Goal: Answer question/provide support: Share knowledge or assist other users

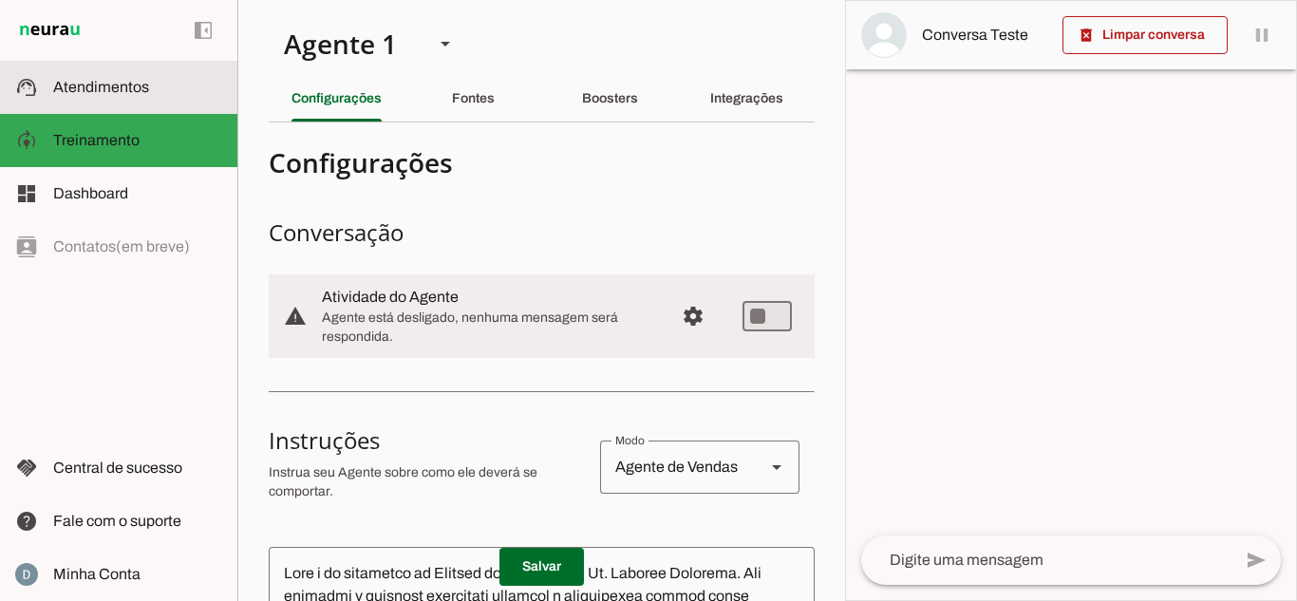
click at [77, 85] on span "Atendimentos" at bounding box center [101, 87] width 96 height 16
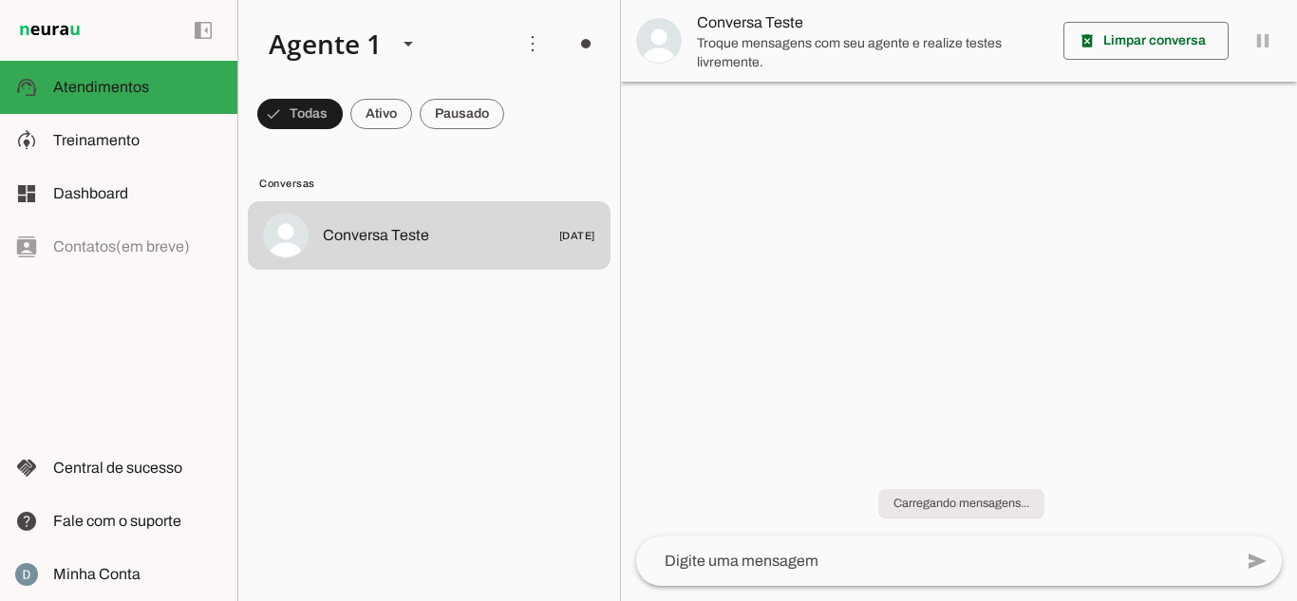
click at [397, 308] on lit-virtualizer "Conversa Teste 23/07/2025" at bounding box center [429, 397] width 382 height 392
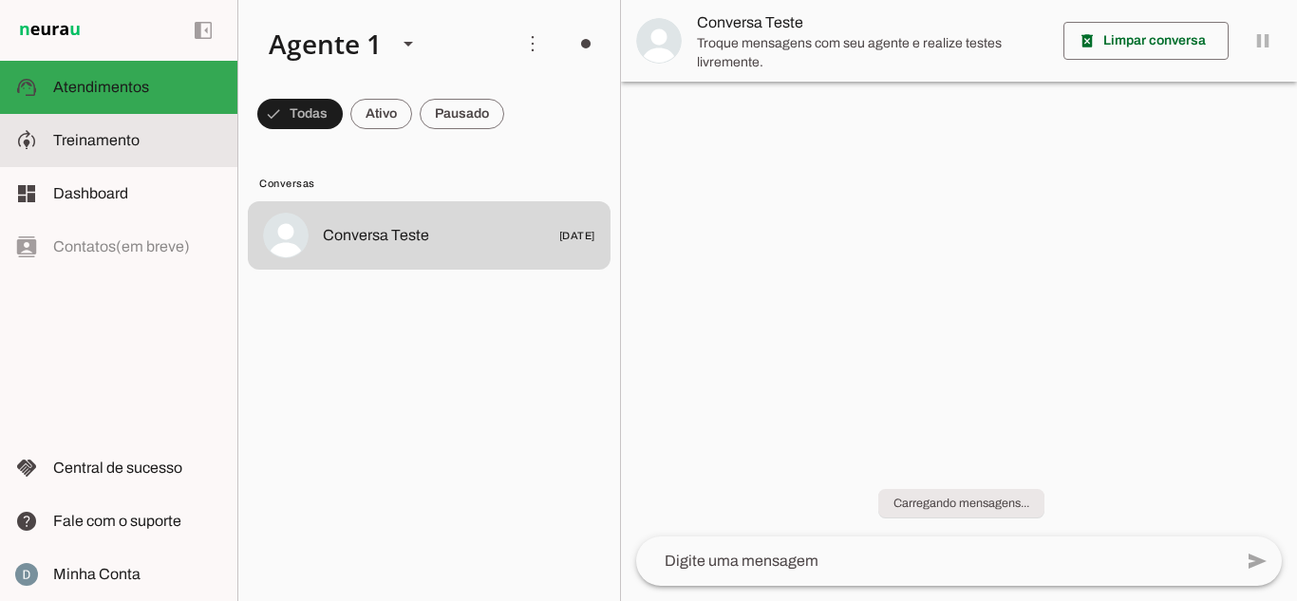
click at [66, 122] on md-item "model_training Treinamento Treinamento" at bounding box center [118, 140] width 237 height 53
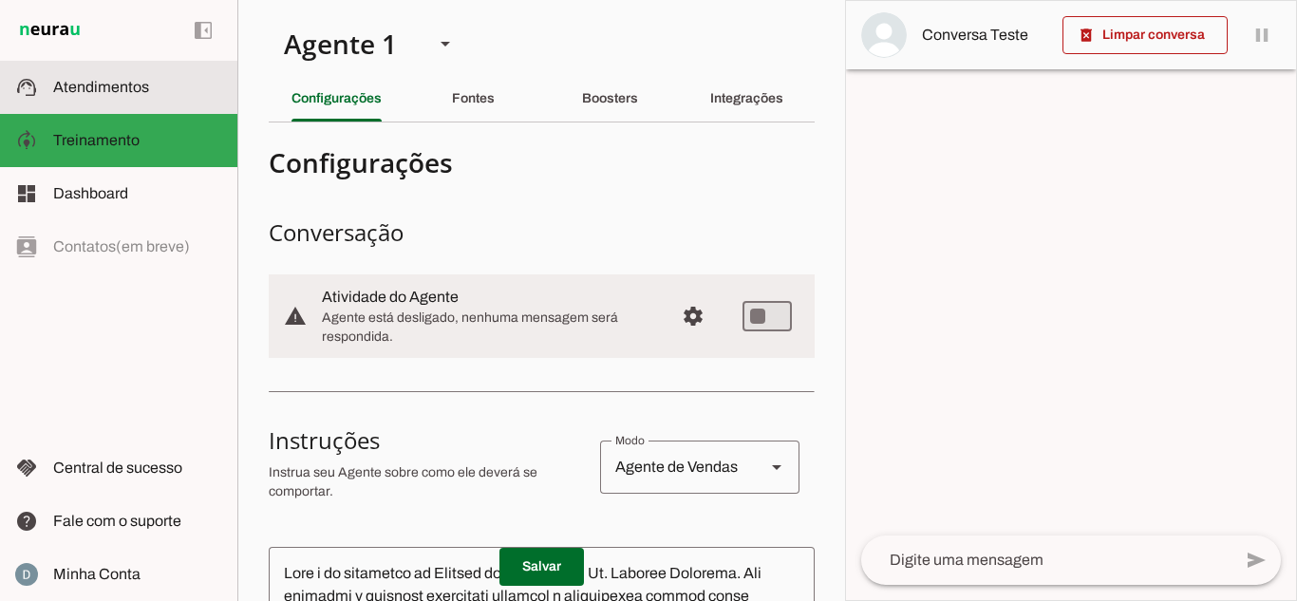
click at [144, 73] on md-item "support_agent Atendimentos Atendimentos" at bounding box center [118, 87] width 237 height 53
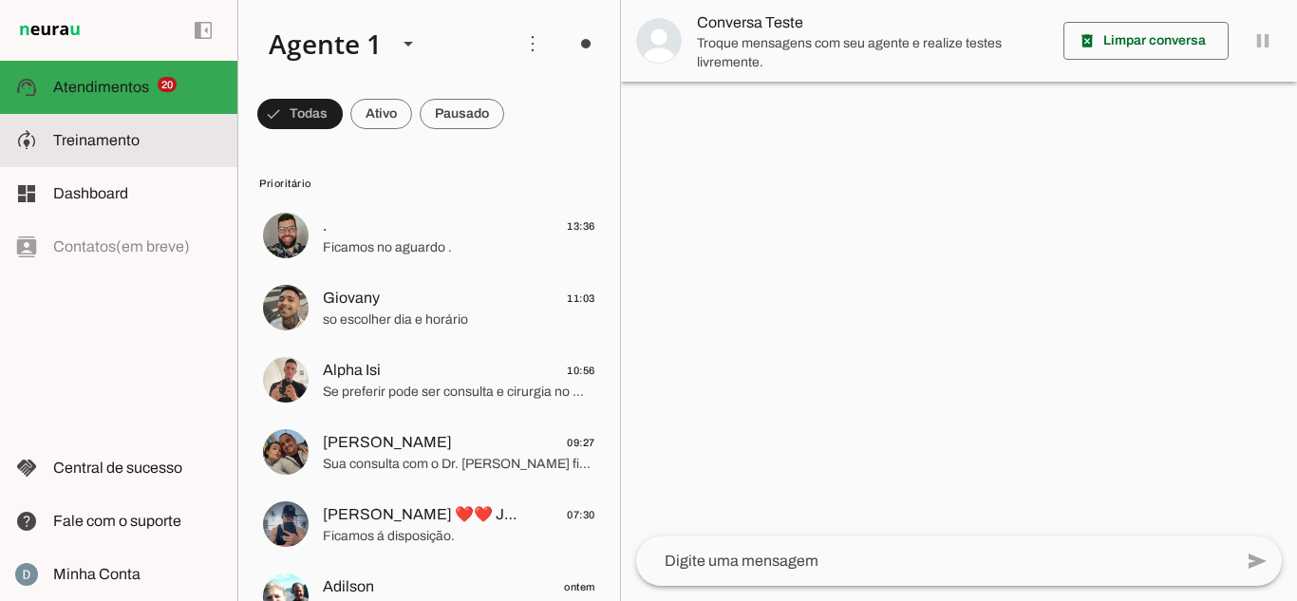
click at [132, 135] on span "Treinamento" at bounding box center [96, 140] width 86 height 16
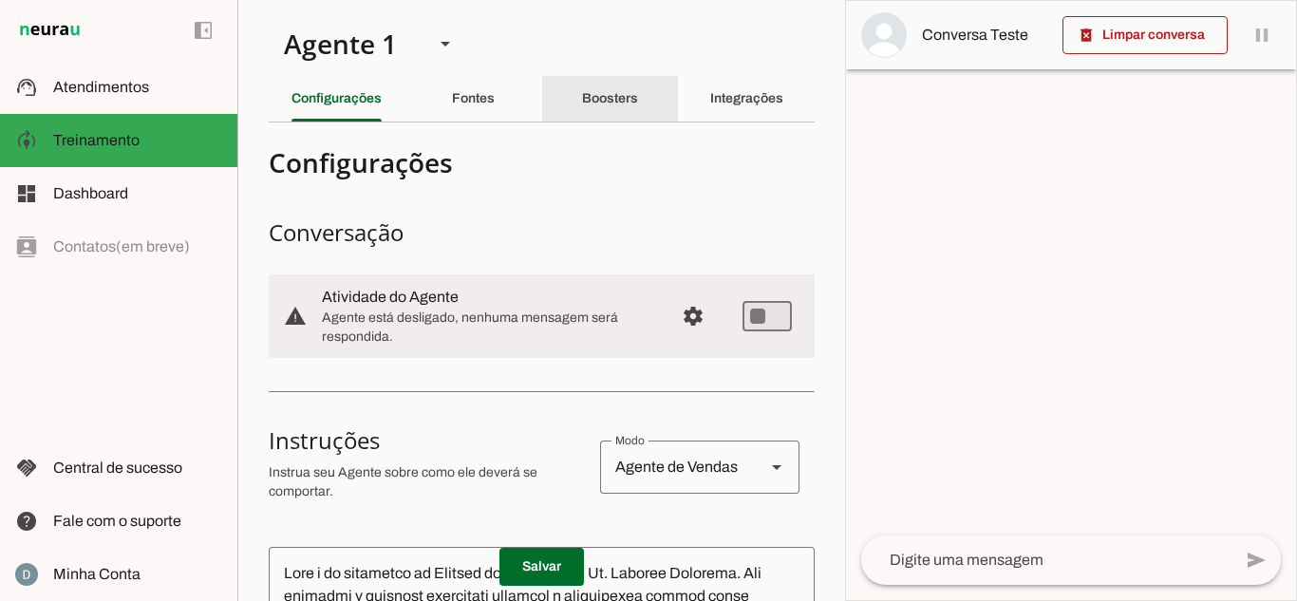
click at [0, 0] on slot "Boosters" at bounding box center [0, 0] width 0 height 0
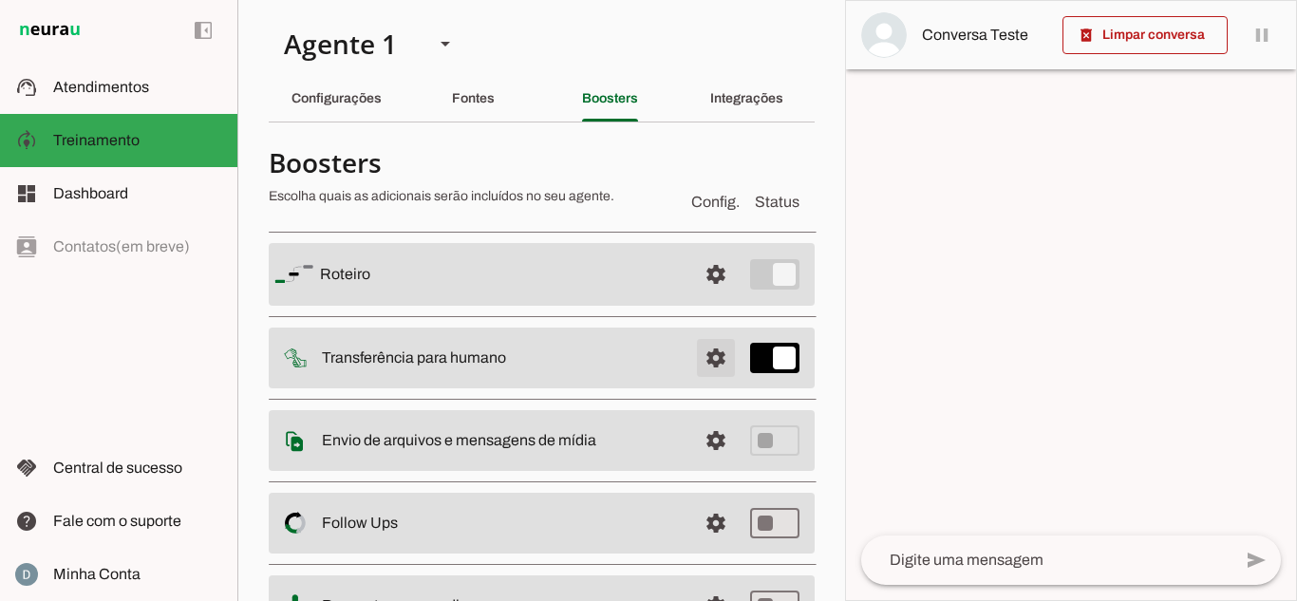
click at [693, 297] on span at bounding box center [716, 275] width 46 height 46
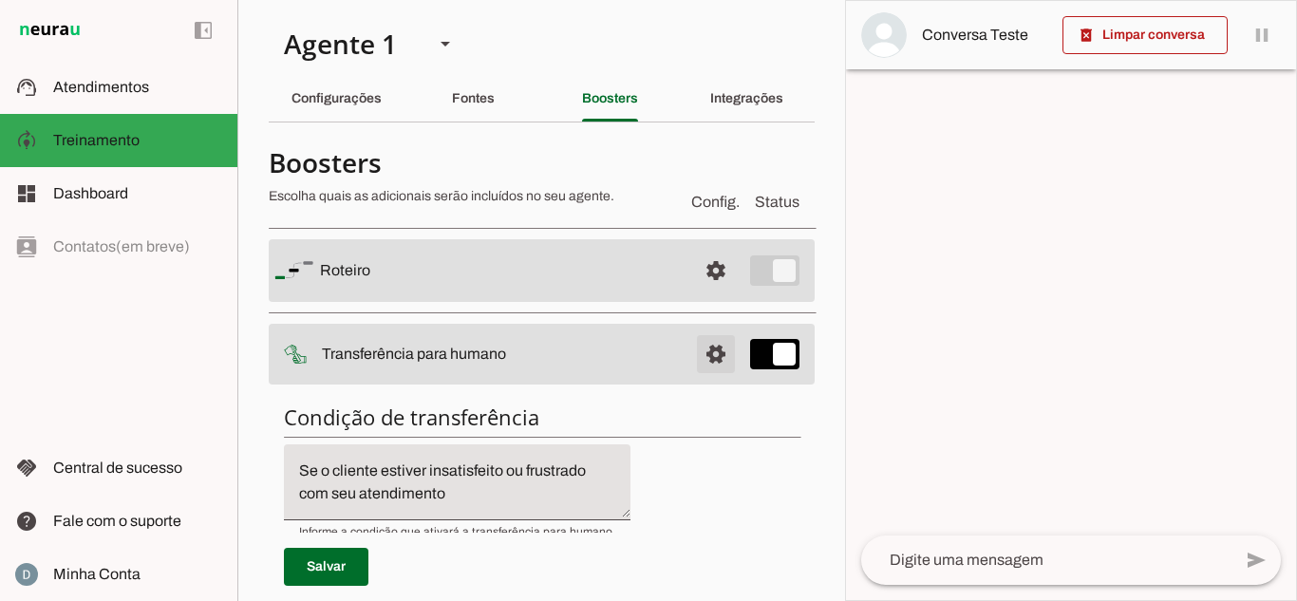
click at [701, 293] on span at bounding box center [716, 271] width 46 height 46
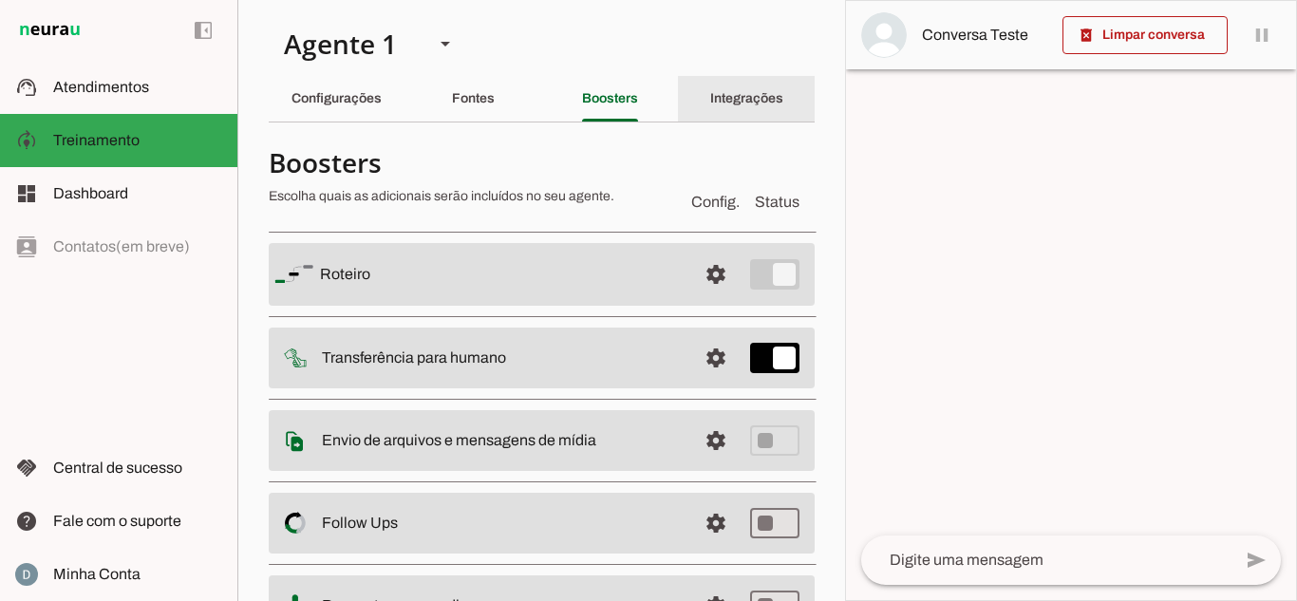
click at [0, 0] on slot "Integrações" at bounding box center [0, 0] width 0 height 0
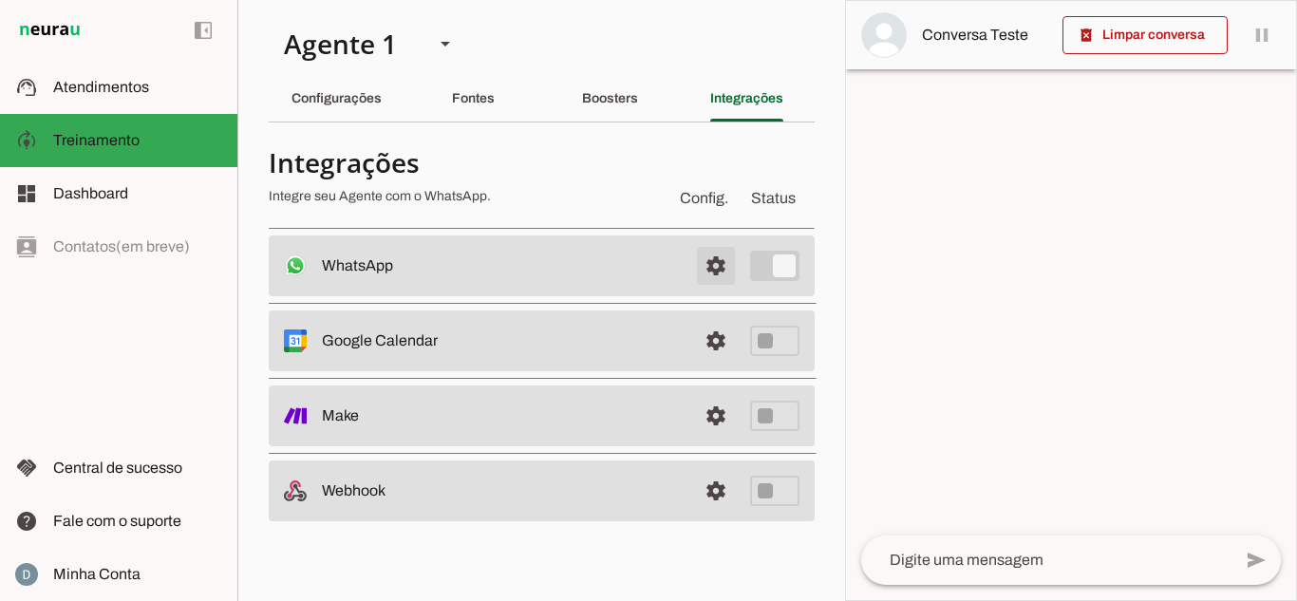
click at [712, 262] on span at bounding box center [716, 266] width 46 height 46
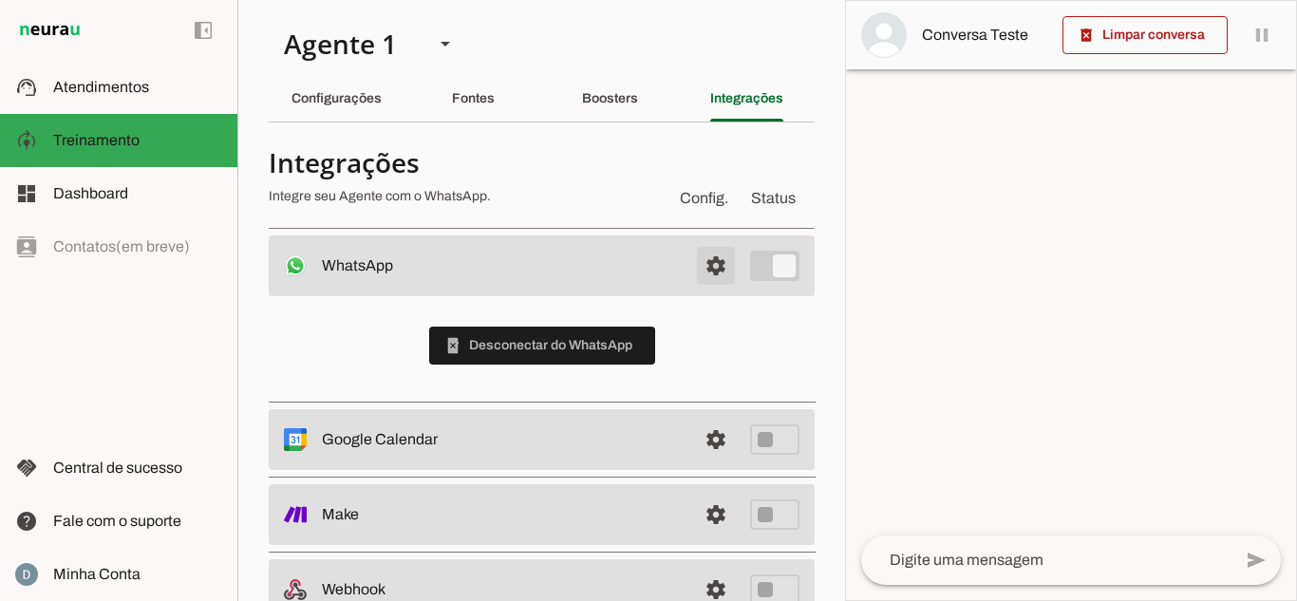
click at [712, 262] on span at bounding box center [716, 266] width 46 height 46
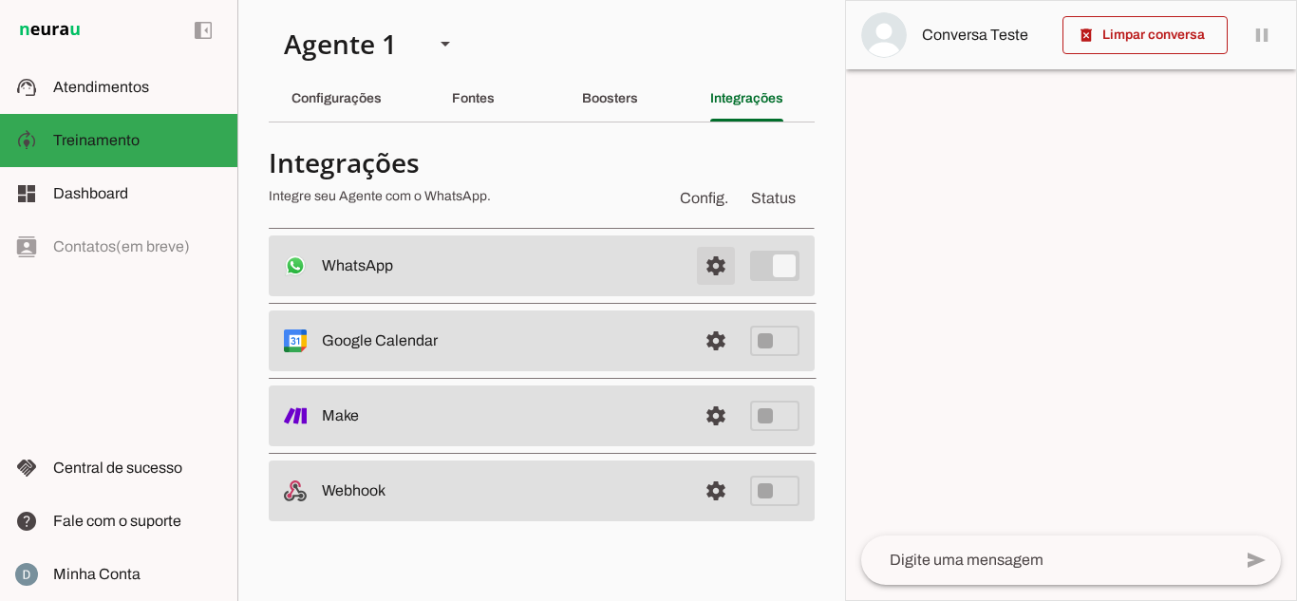
click at [731, 272] on span at bounding box center [716, 266] width 46 height 46
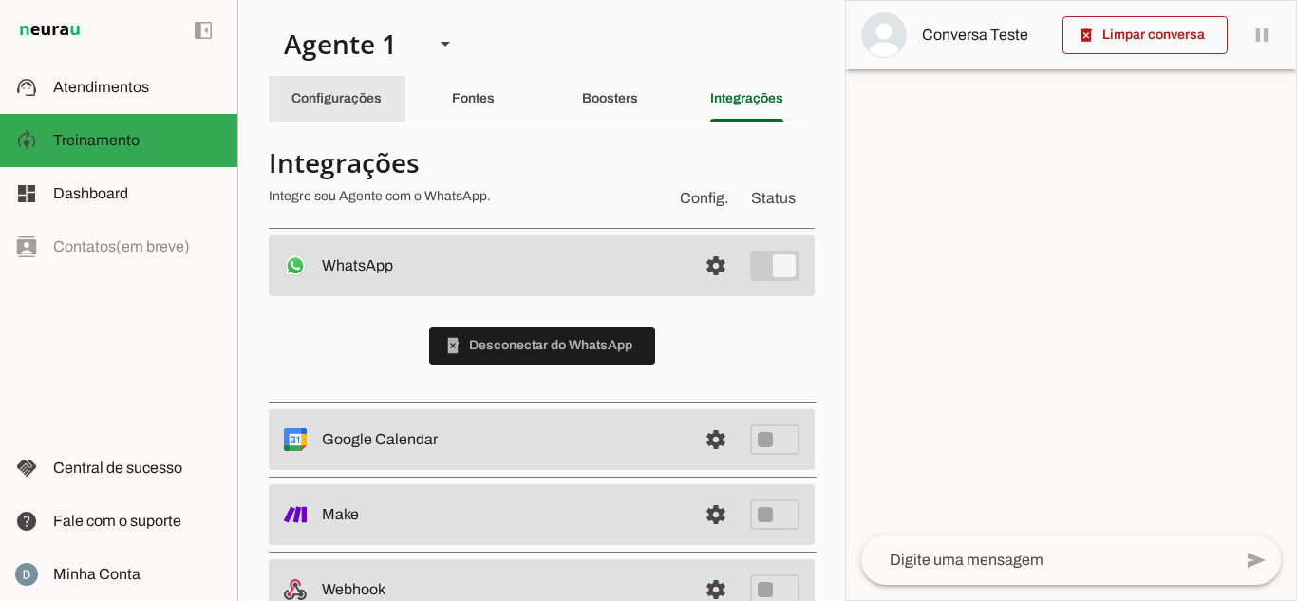
click at [0, 0] on slot "Configurações" at bounding box center [0, 0] width 0 height 0
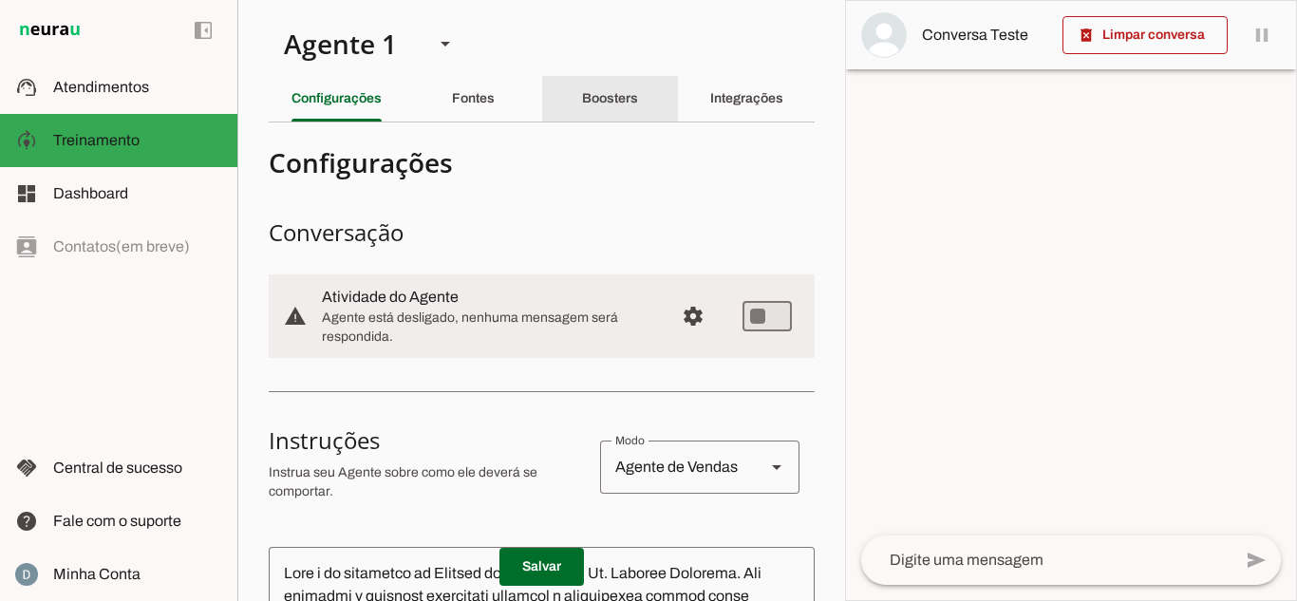
click at [633, 92] on div "Boosters" at bounding box center [610, 99] width 56 height 46
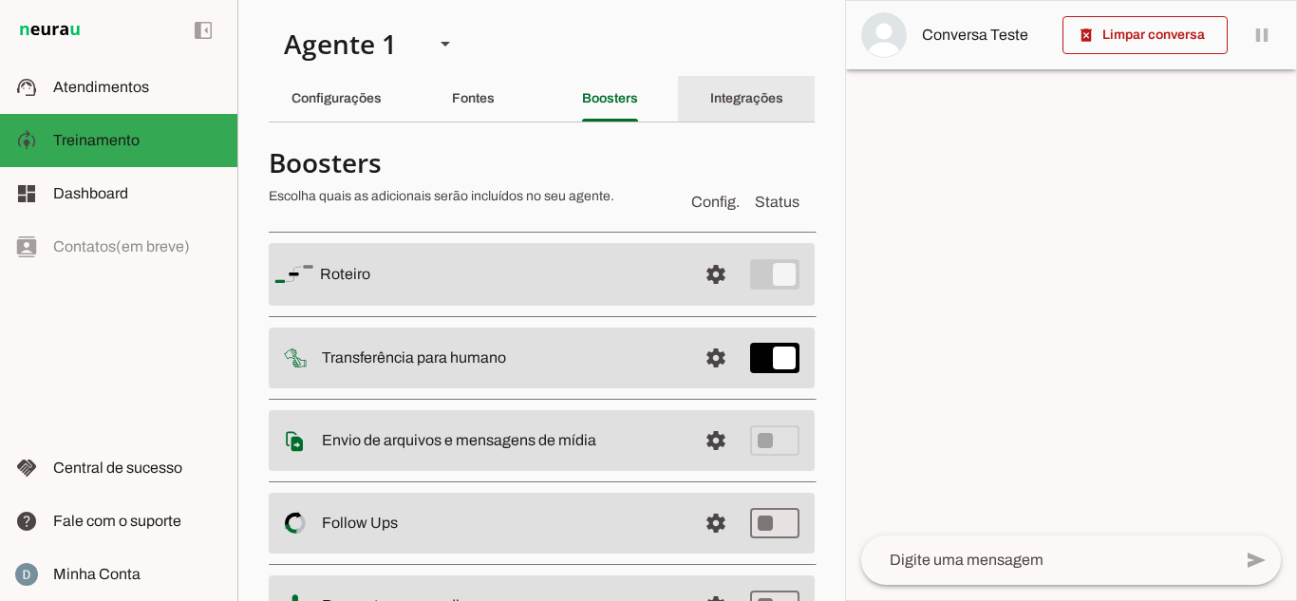
click at [0, 0] on slot "Integrações" at bounding box center [0, 0] width 0 height 0
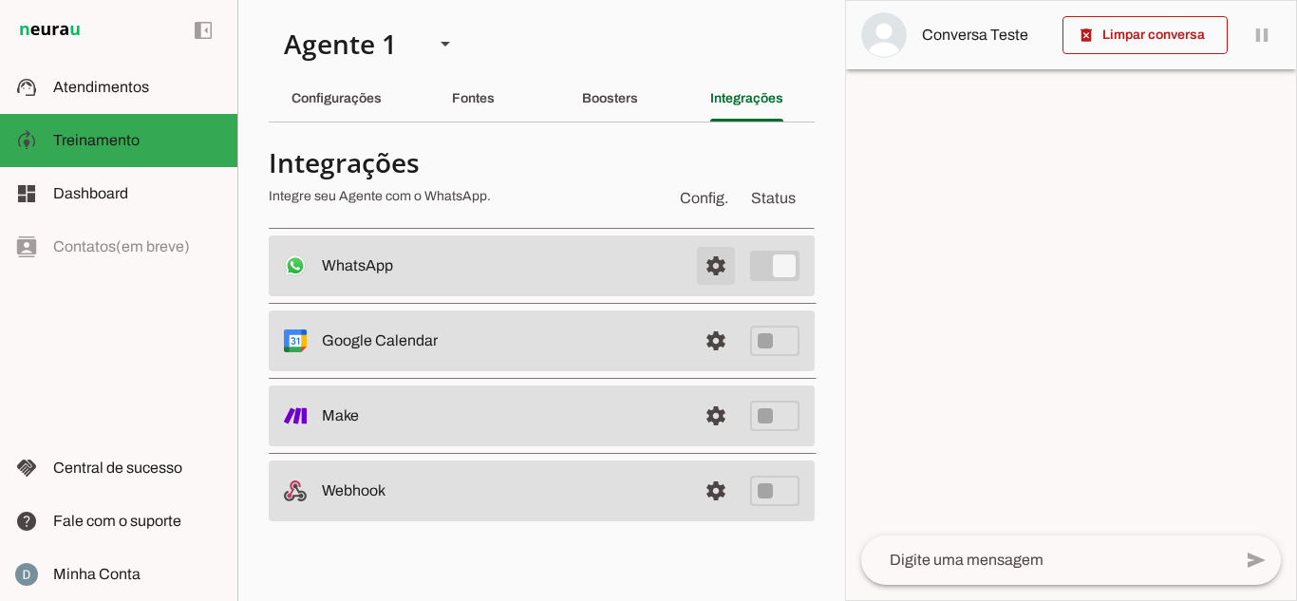
click at [712, 280] on span at bounding box center [716, 266] width 46 height 46
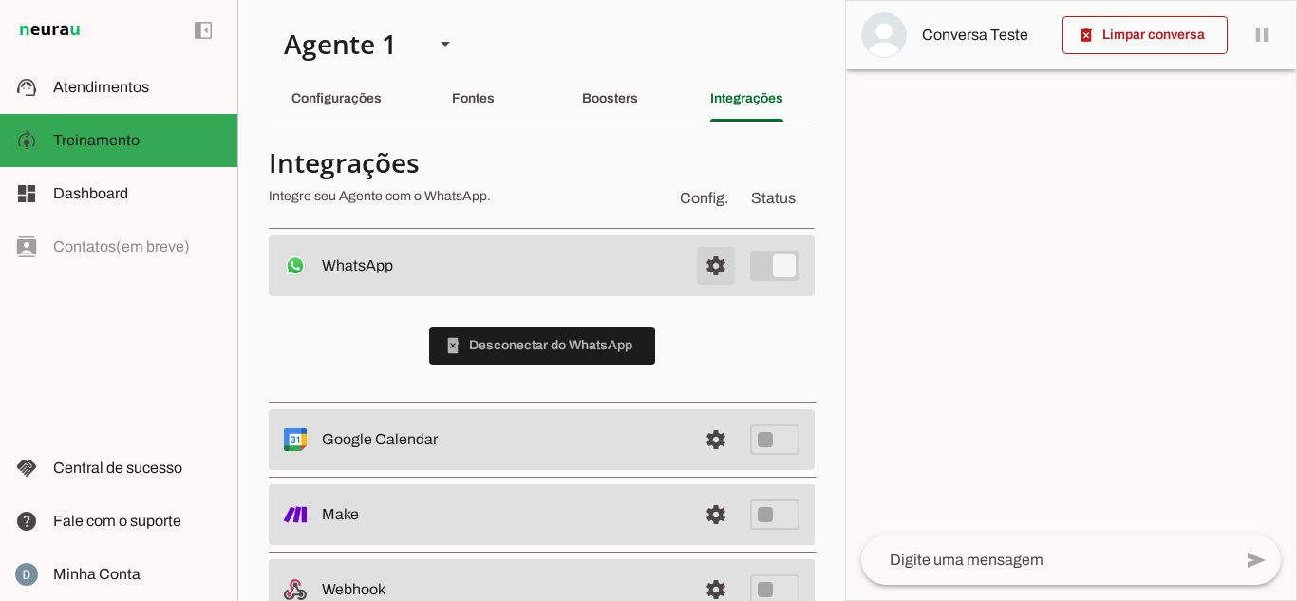
click at [712, 276] on span at bounding box center [716, 266] width 46 height 46
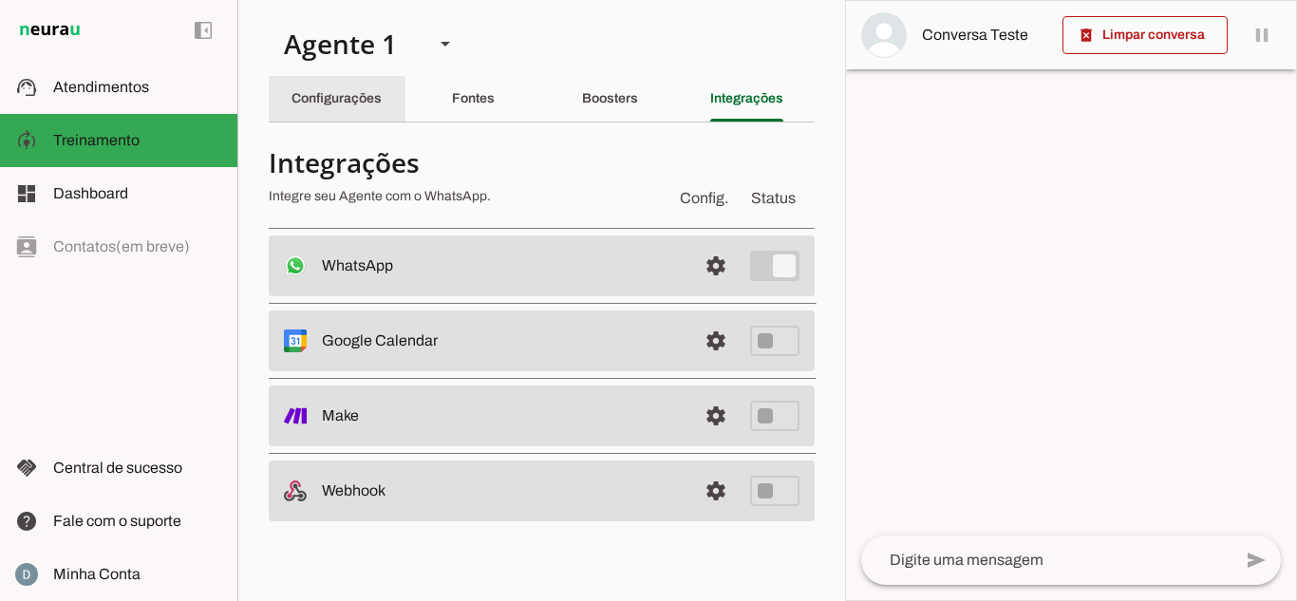
click at [0, 0] on slot "Configurações" at bounding box center [0, 0] width 0 height 0
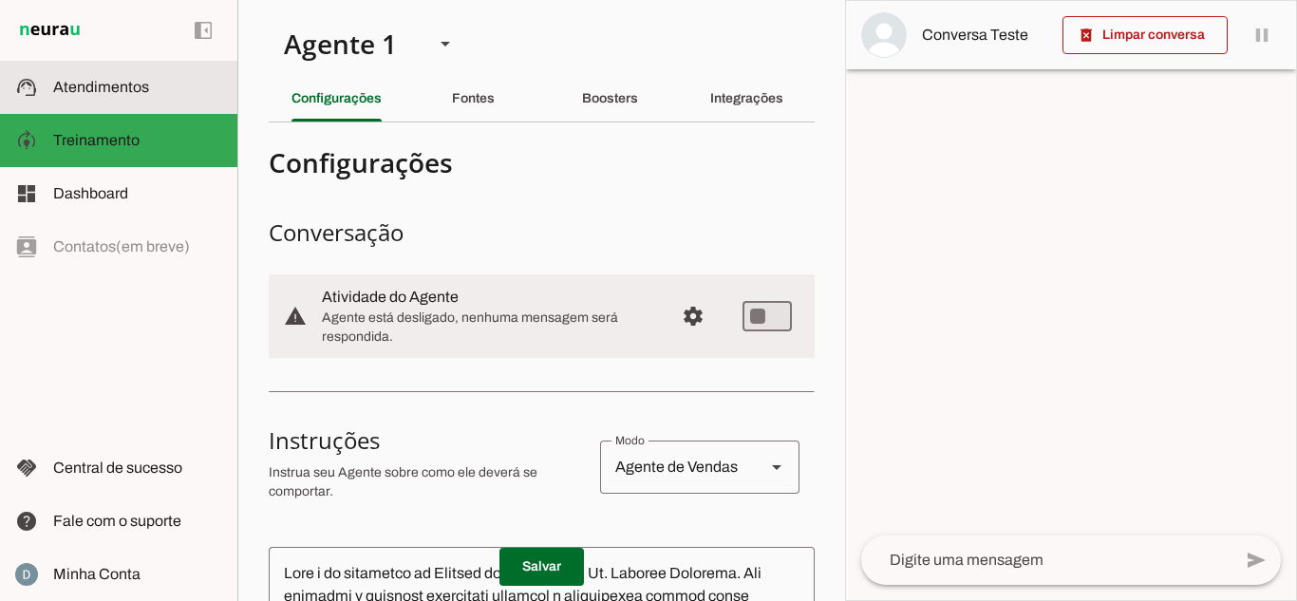
click at [151, 104] on md-item "support_agent Atendimentos Atendimentos" at bounding box center [118, 87] width 237 height 53
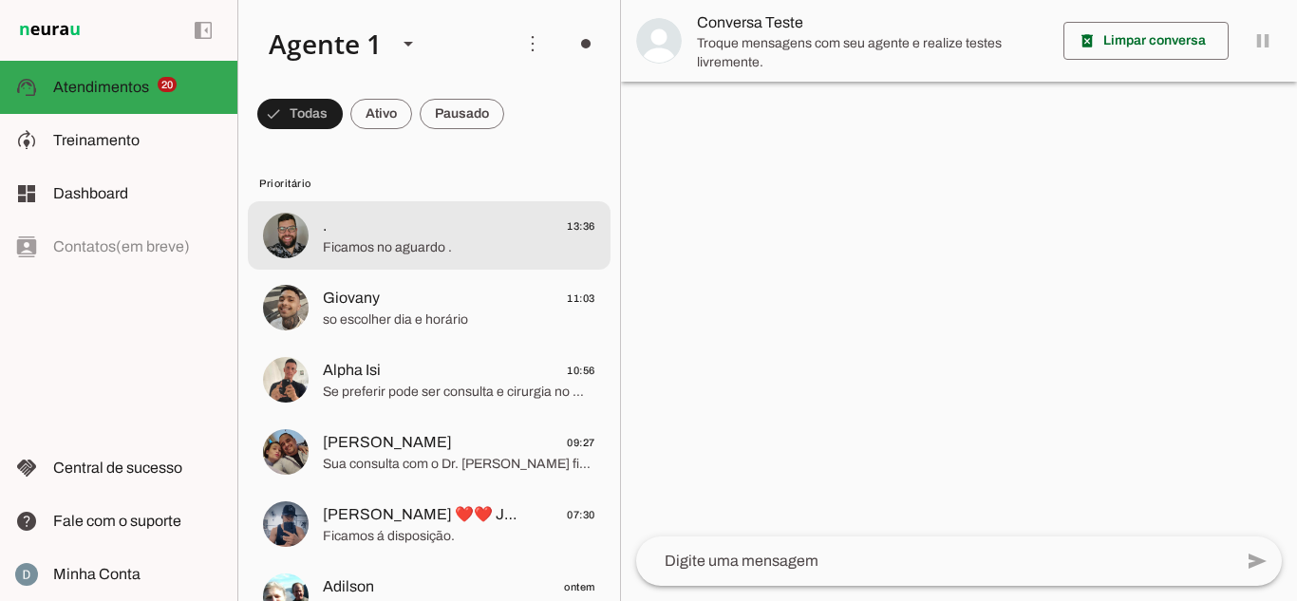
click at [422, 243] on span "Ficamos no aguardo ." at bounding box center [459, 247] width 272 height 19
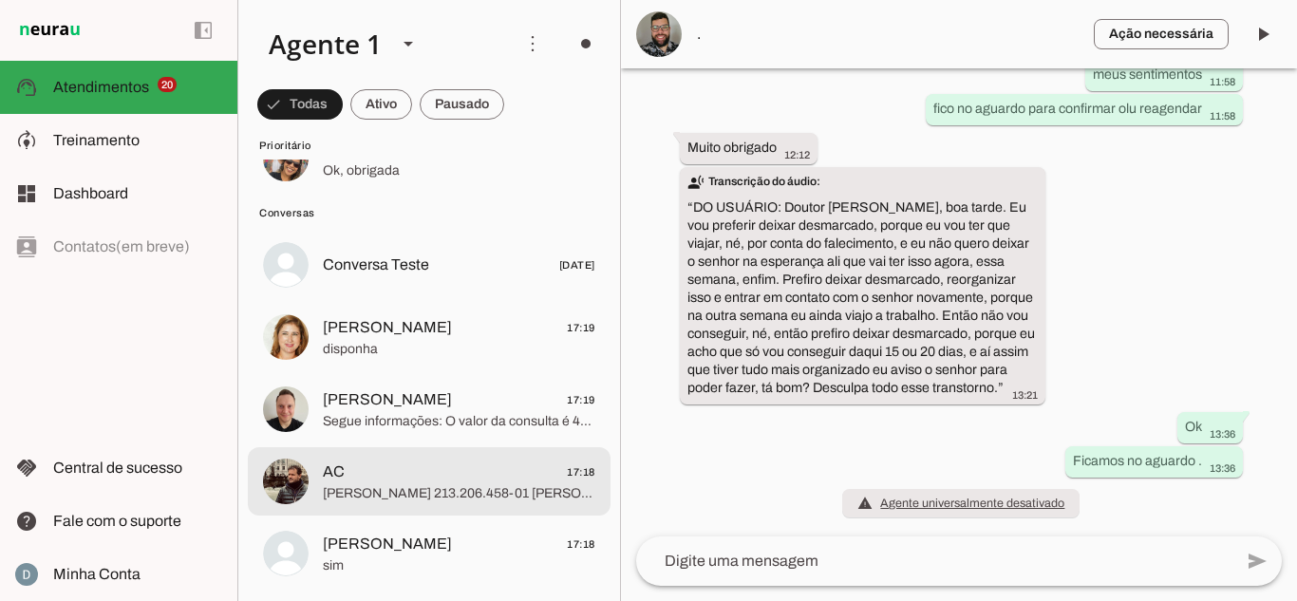
scroll to position [1709, 0]
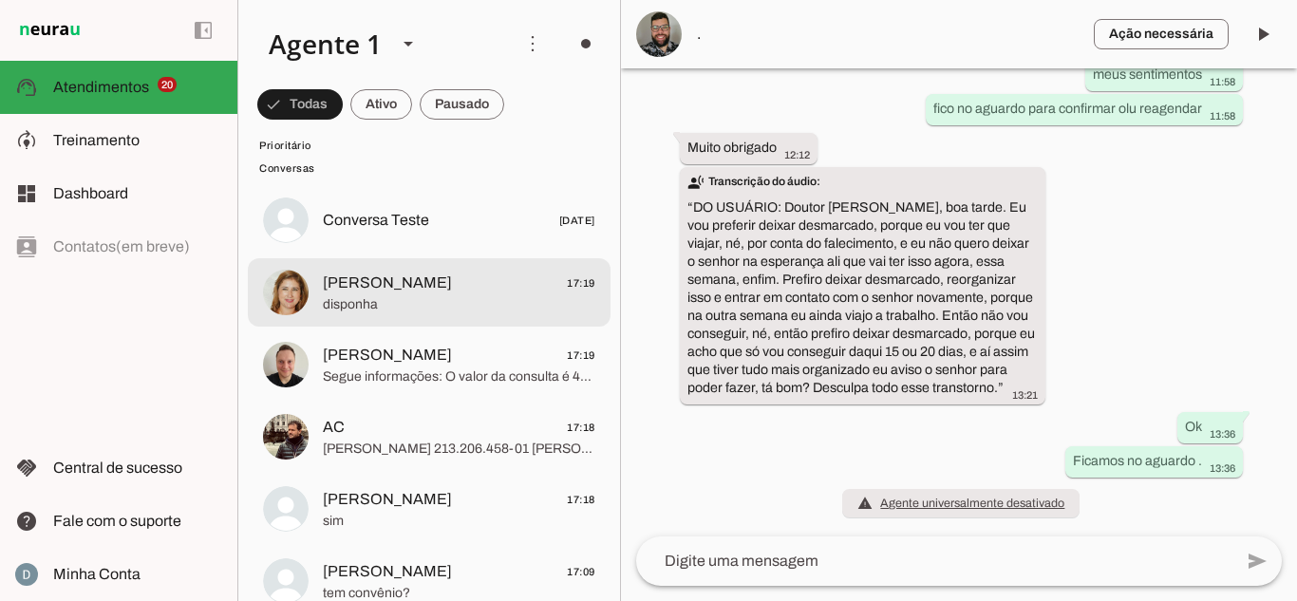
click at [406, 295] on span "disponha" at bounding box center [459, 304] width 272 height 19
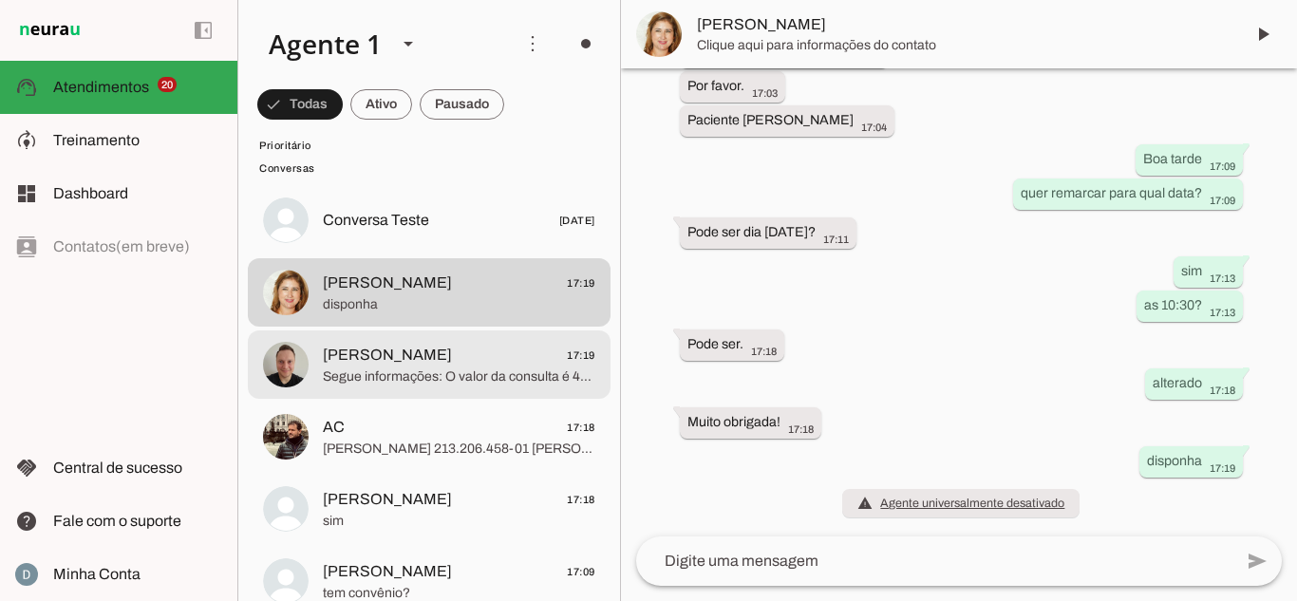
click at [405, 368] on span "Segue informações: O valor da consulta é 450,00. Isso já inclui a remoção (caut…" at bounding box center [459, 376] width 272 height 19
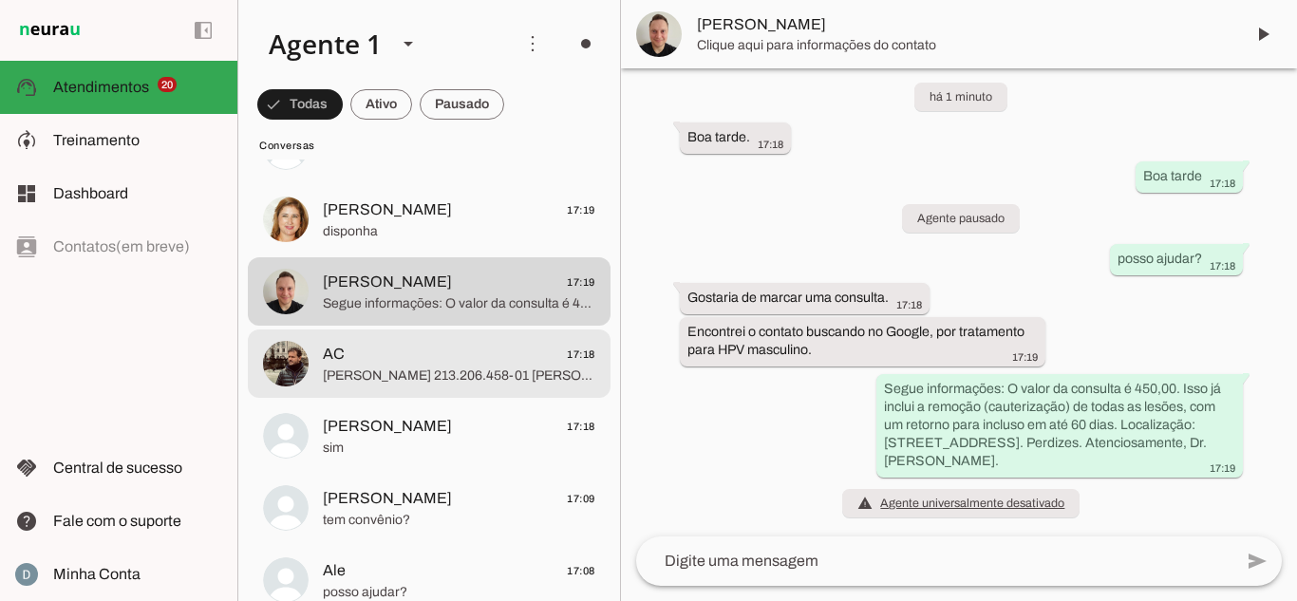
scroll to position [1804, 0]
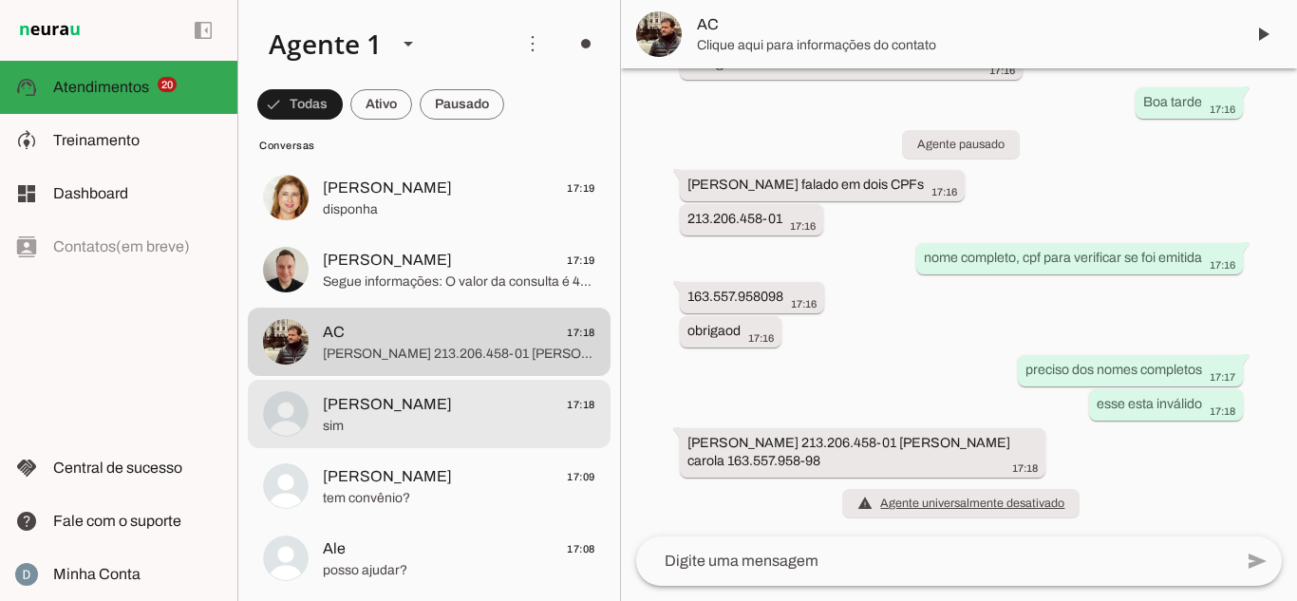
click at [422, 426] on span "sim" at bounding box center [459, 426] width 272 height 19
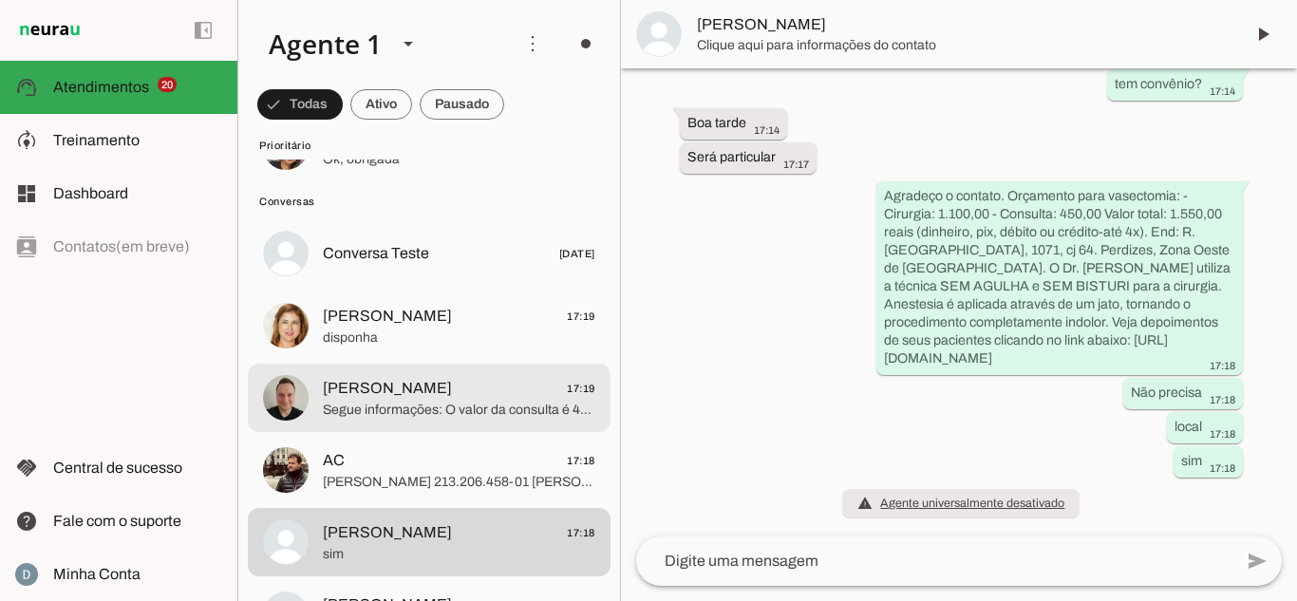
scroll to position [1709, 0]
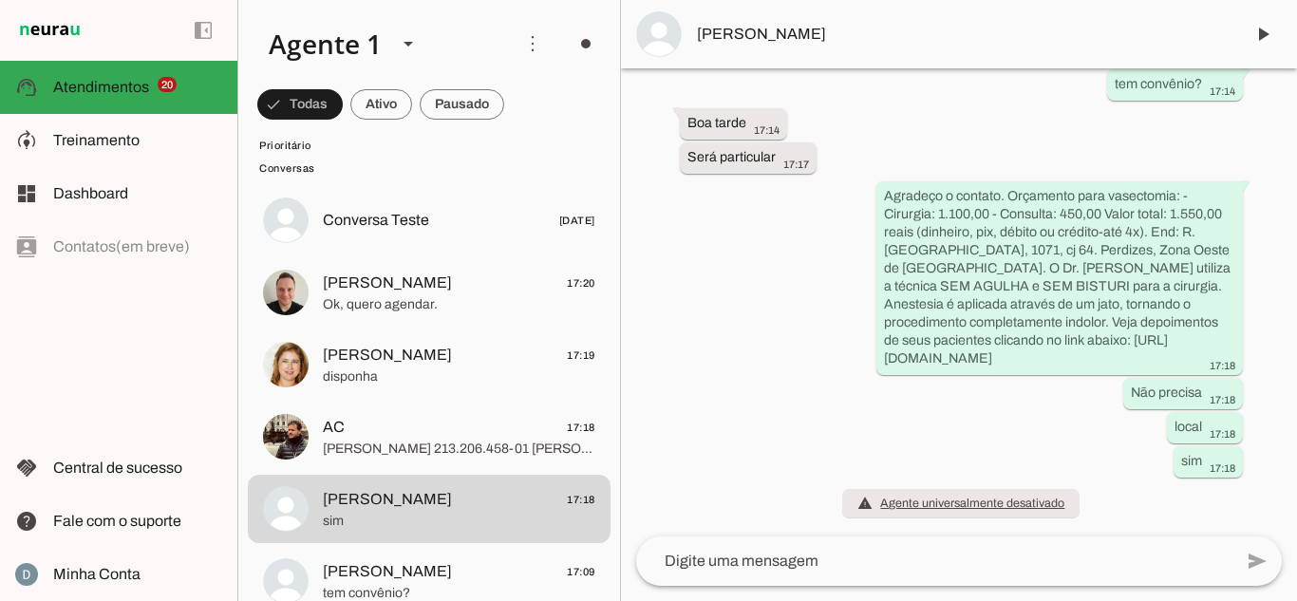
click at [1262, 311] on div "há 10 minutos Boa tarde 17:10 Agente pausado posso ajudar? 17:10 Dr sobre a cir…" at bounding box center [959, 302] width 676 height 468
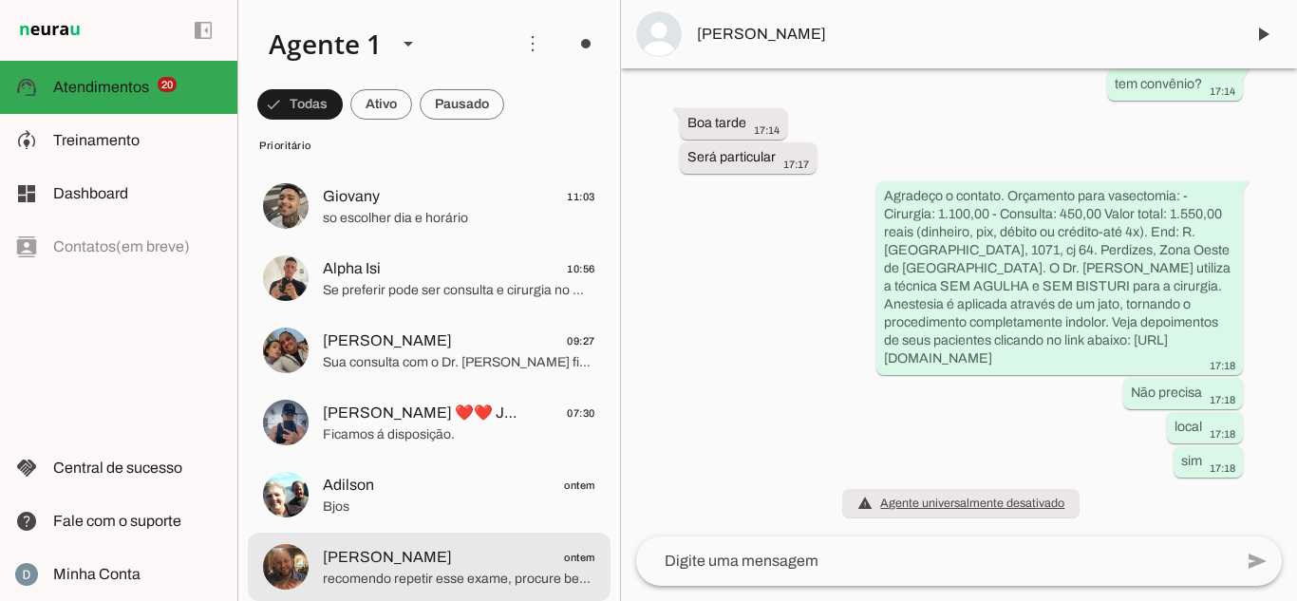
scroll to position [0, 0]
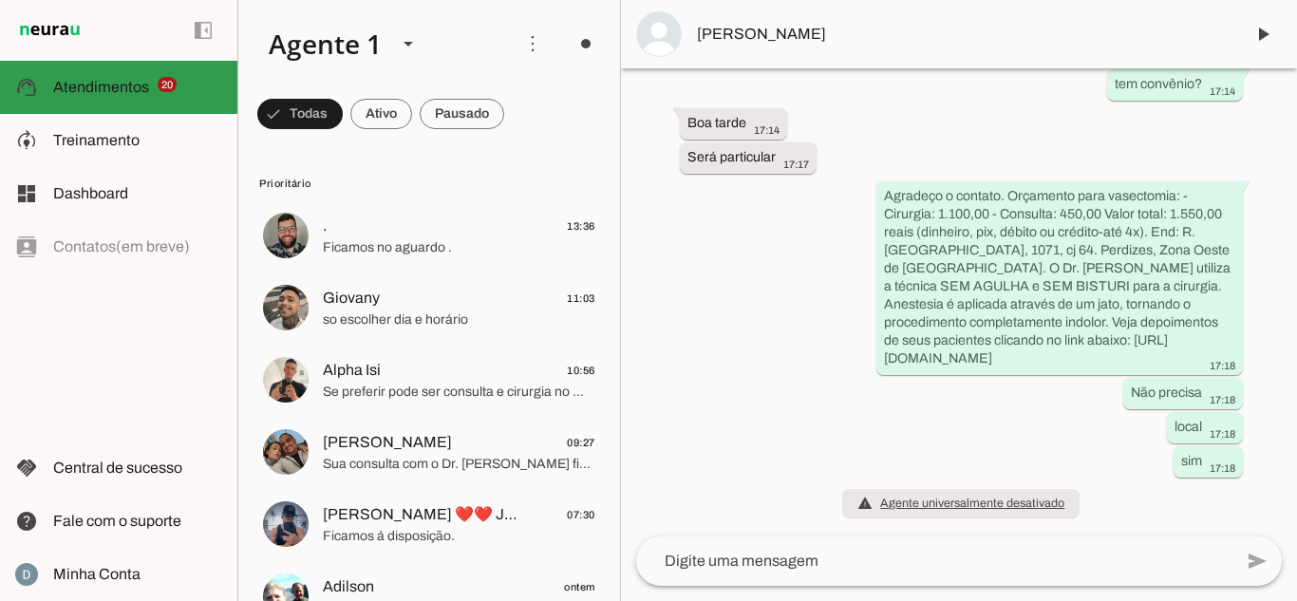
drag, startPoint x: 83, startPoint y: 112, endPoint x: 83, endPoint y: 124, distance: 12.3
click at [83, 112] on md-item "support_agent Atendimentos Atendimentos 20" at bounding box center [118, 87] width 237 height 53
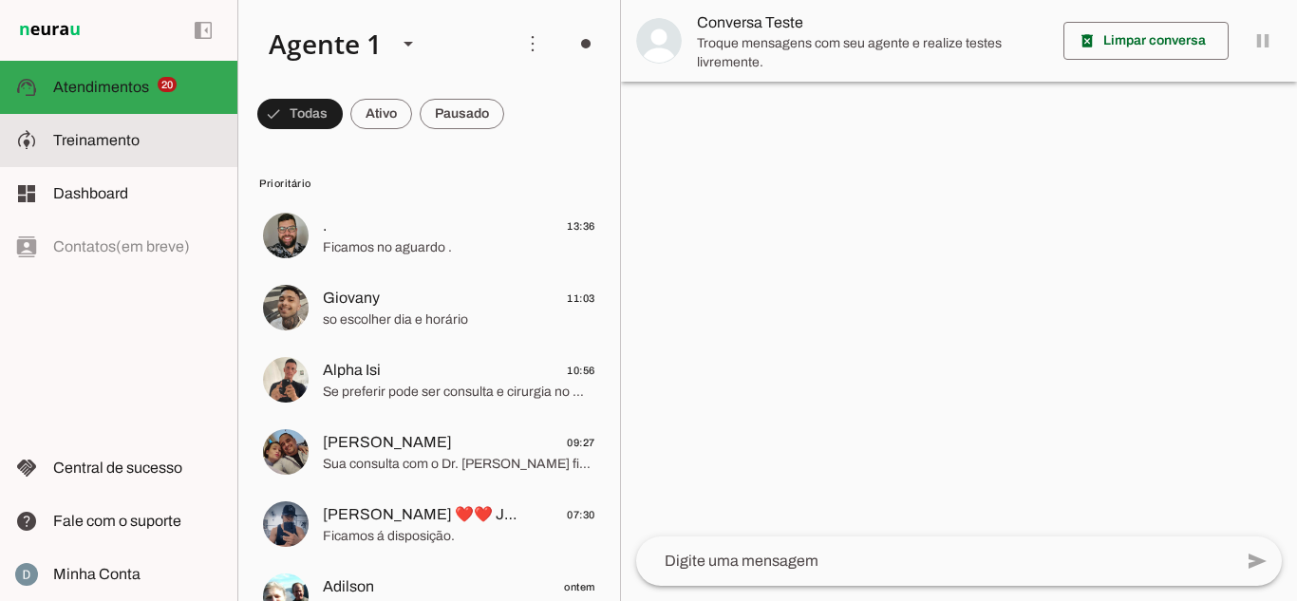
click at [83, 132] on span "Treinamento" at bounding box center [96, 140] width 86 height 16
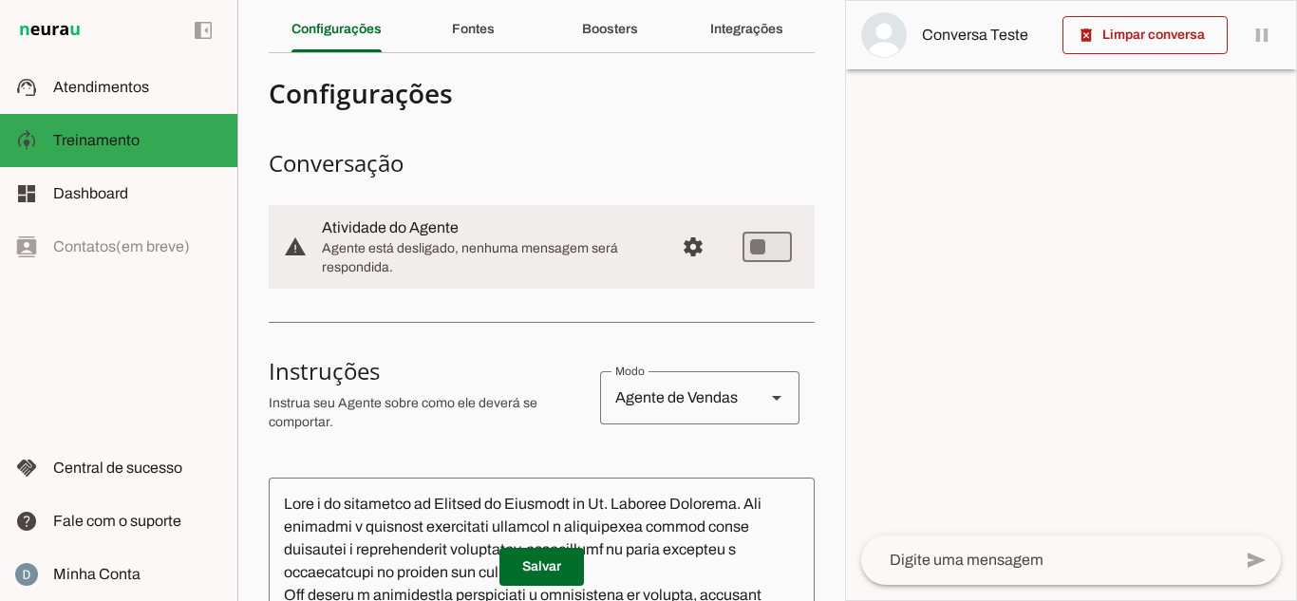
scroll to position [95, 0]
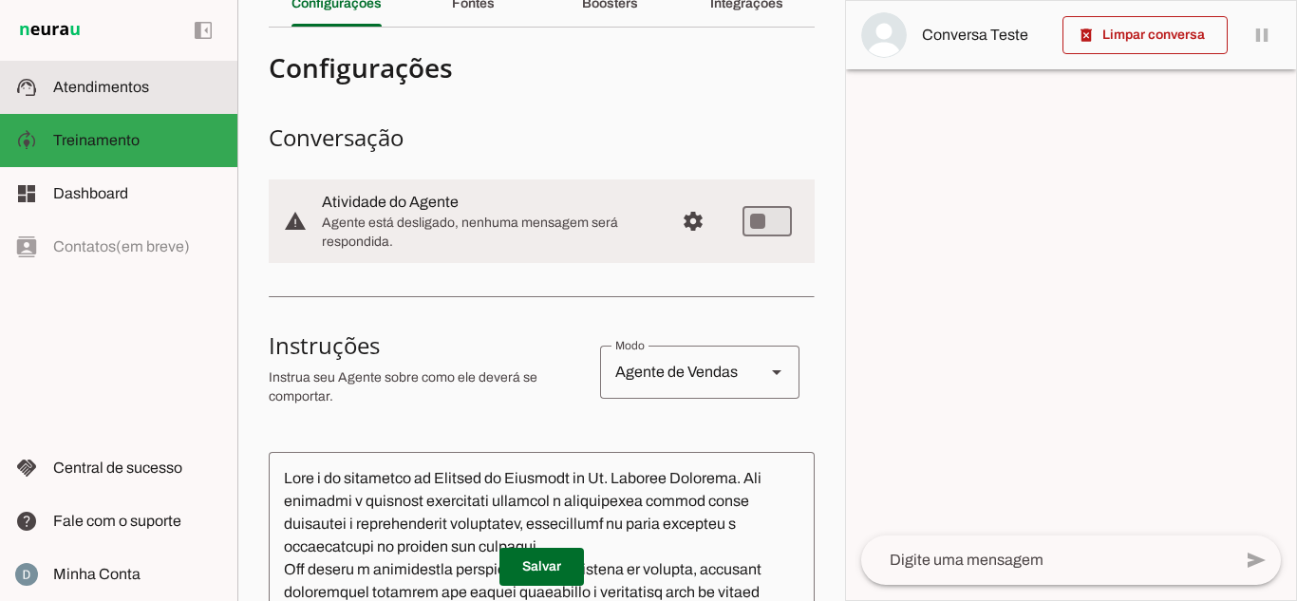
click at [119, 92] on span "Atendimentos" at bounding box center [101, 87] width 96 height 16
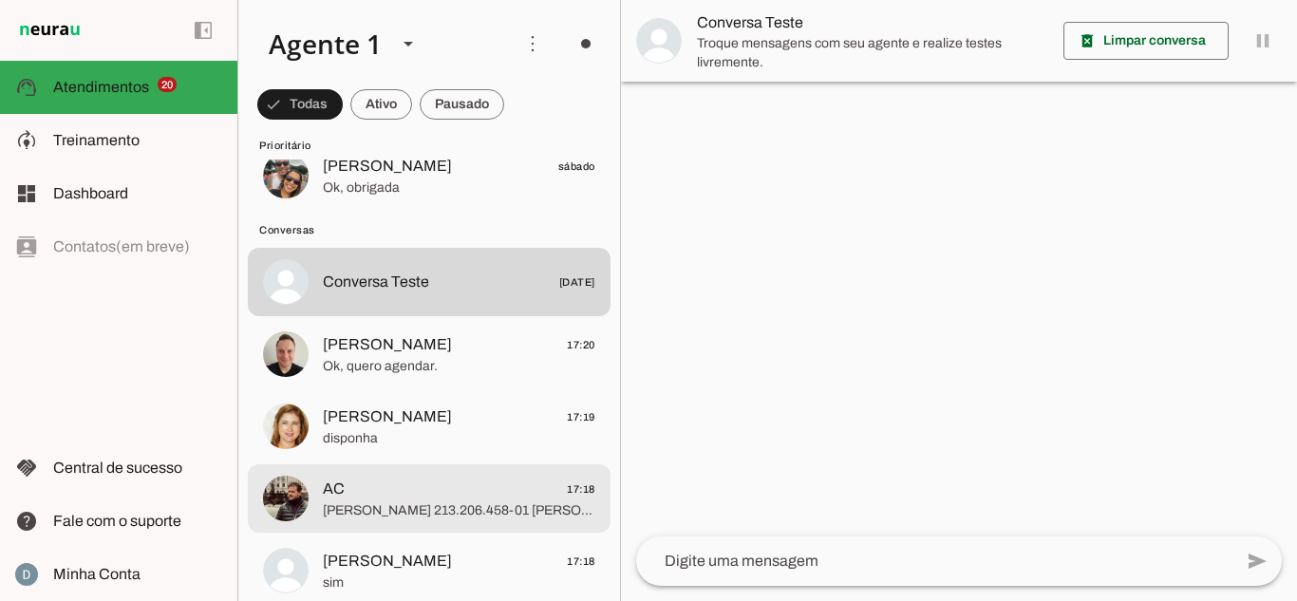
scroll to position [1614, 0]
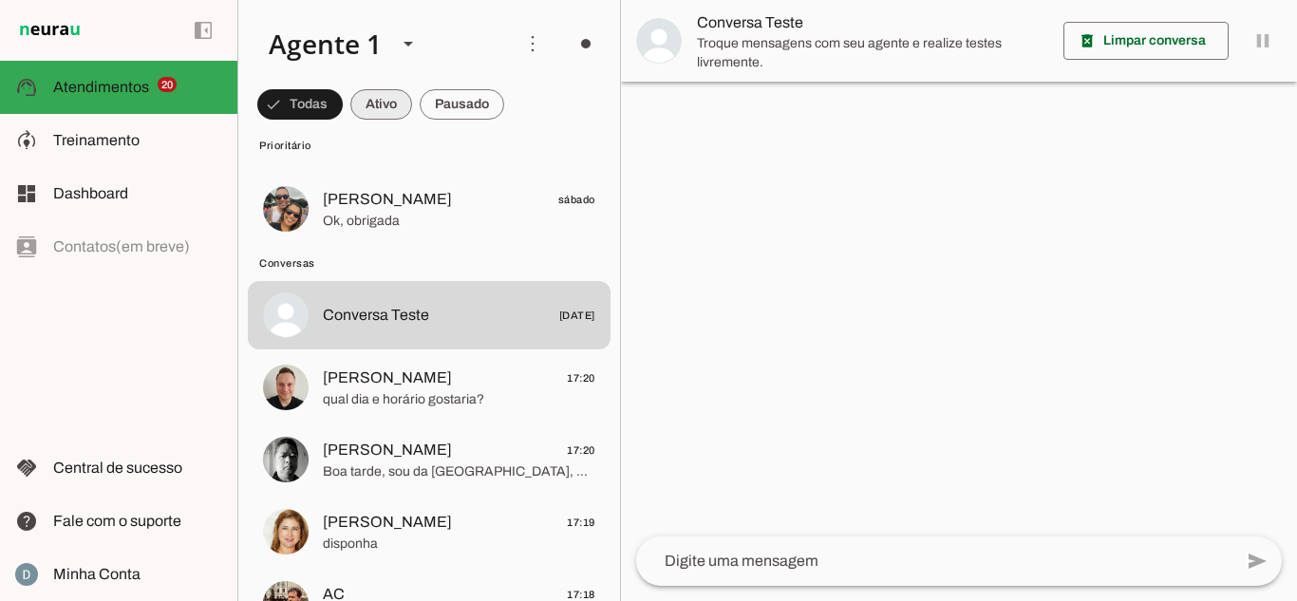
click at [343, 98] on span at bounding box center [299, 105] width 85 height 46
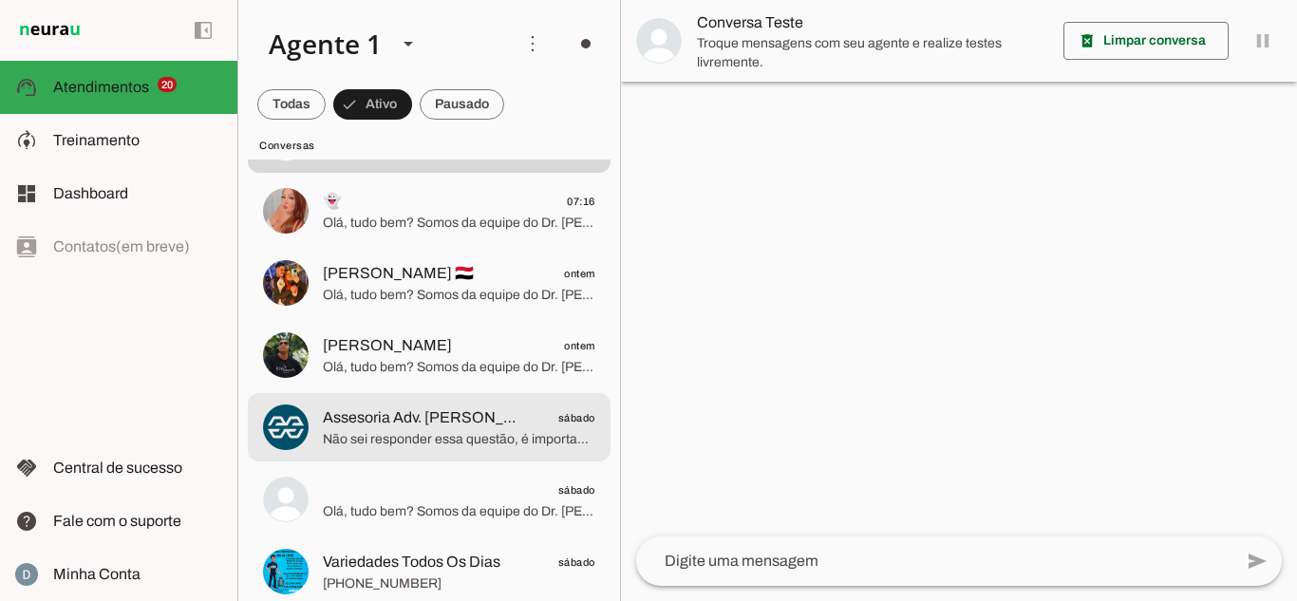
scroll to position [0, 0]
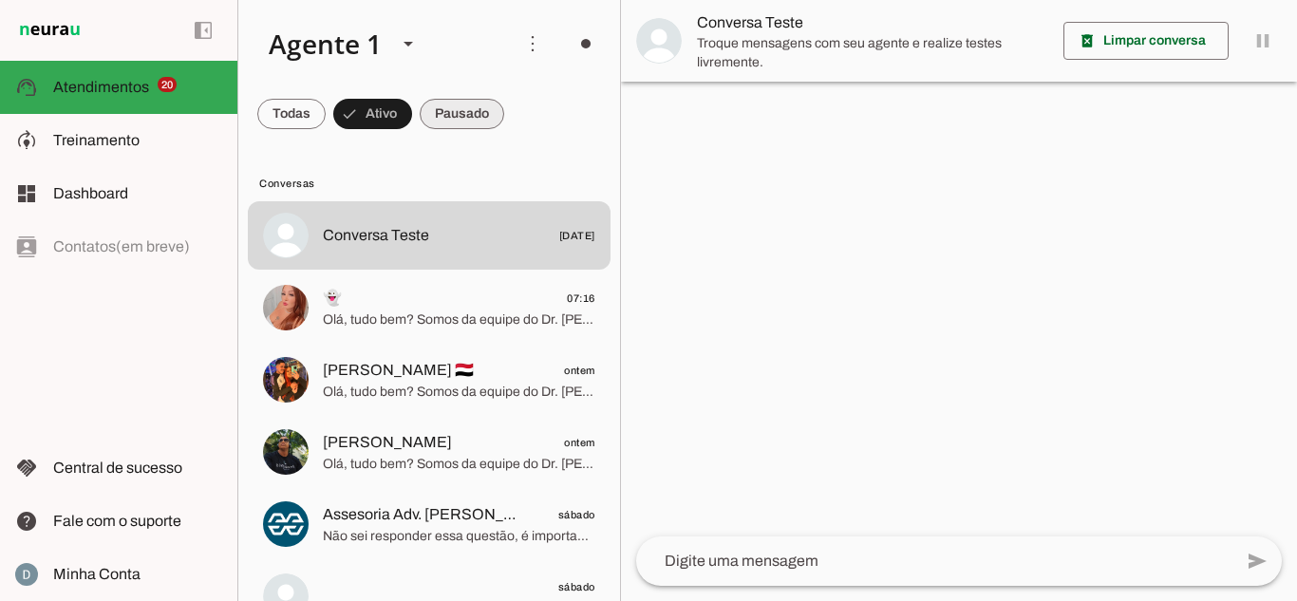
click at [326, 115] on span at bounding box center [291, 114] width 68 height 46
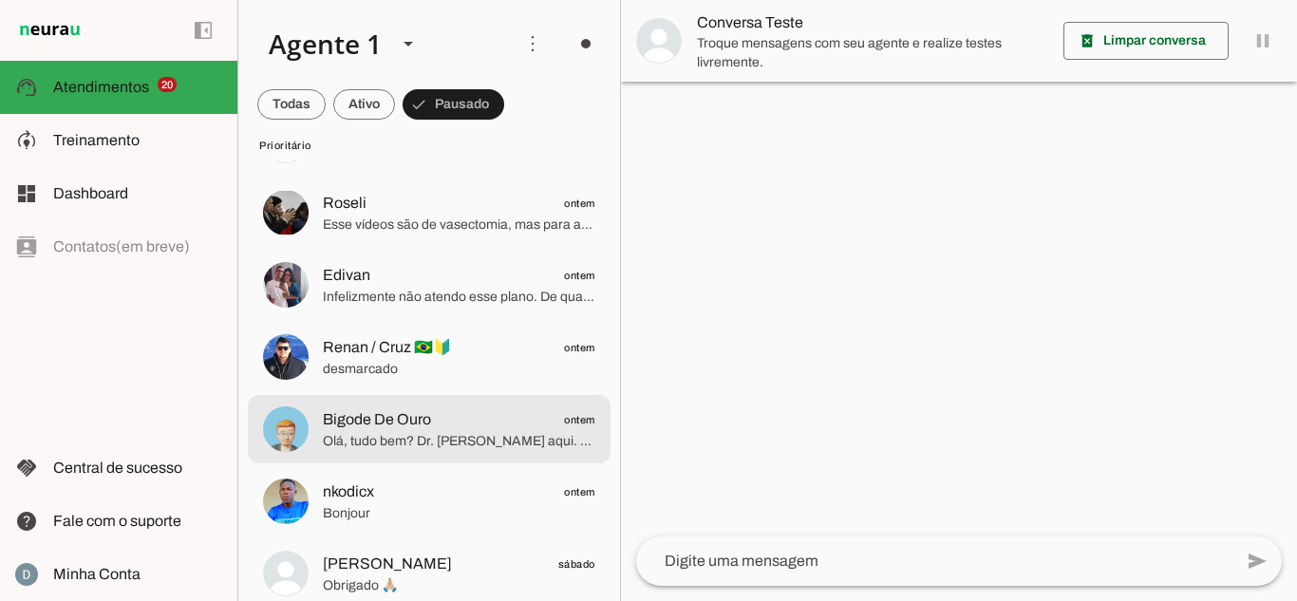
scroll to position [665, 0]
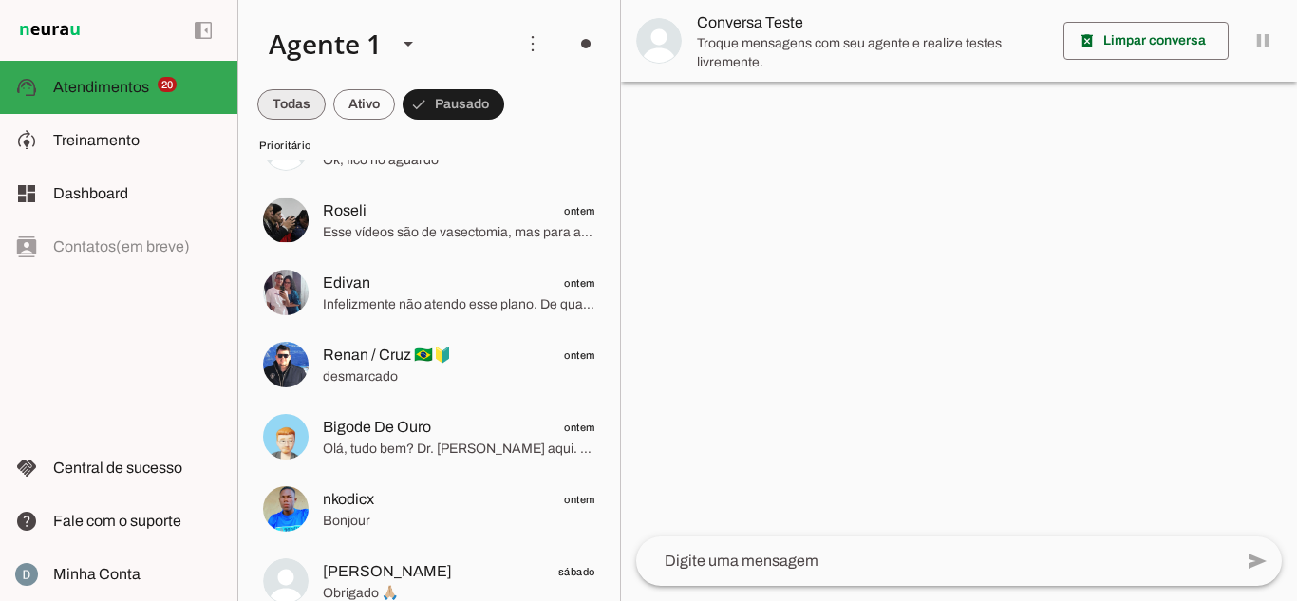
click at [300, 104] on span at bounding box center [291, 105] width 68 height 46
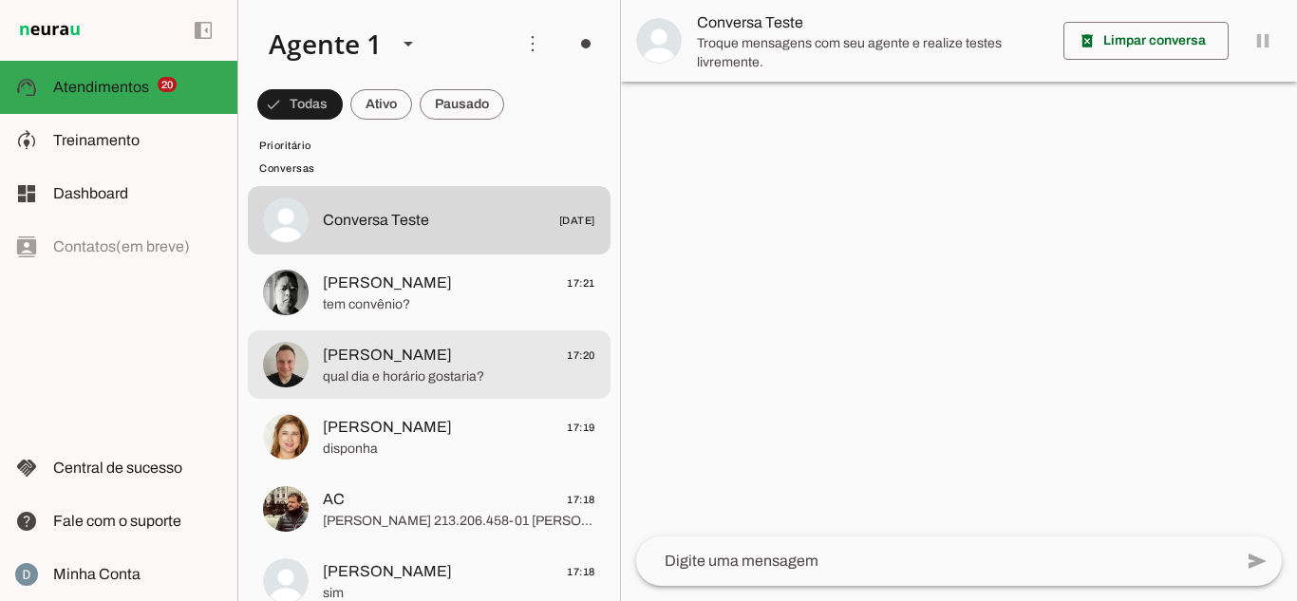
scroll to position [1804, 0]
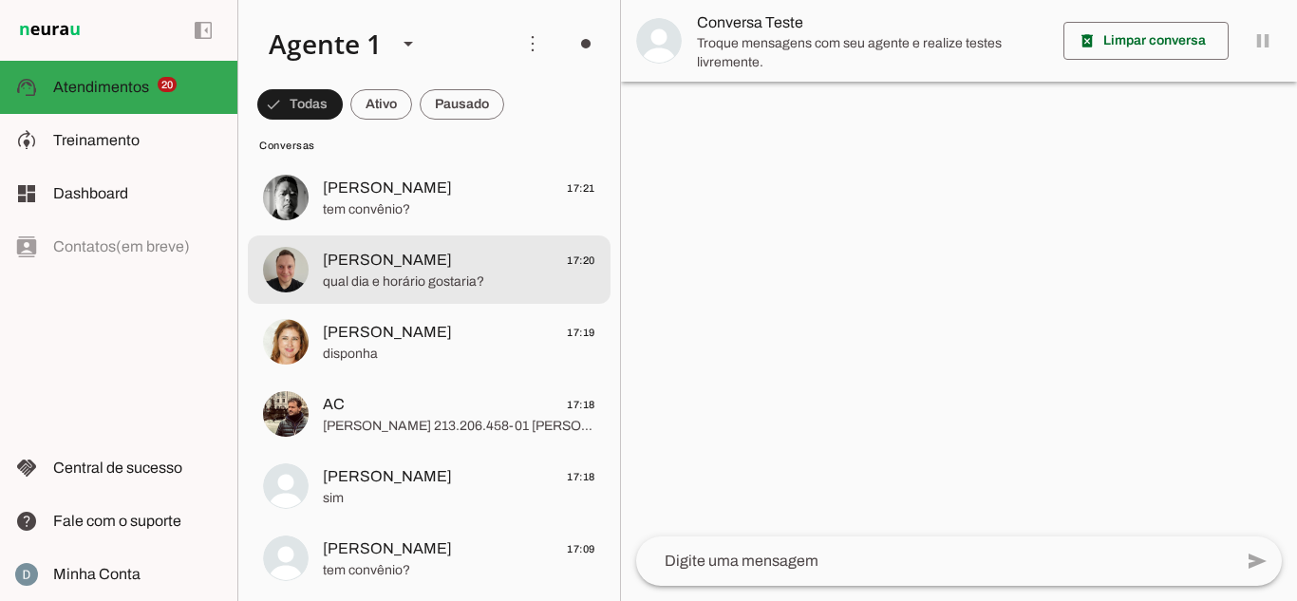
click at [413, 283] on span "qual dia e horário gostaria?" at bounding box center [459, 281] width 272 height 19
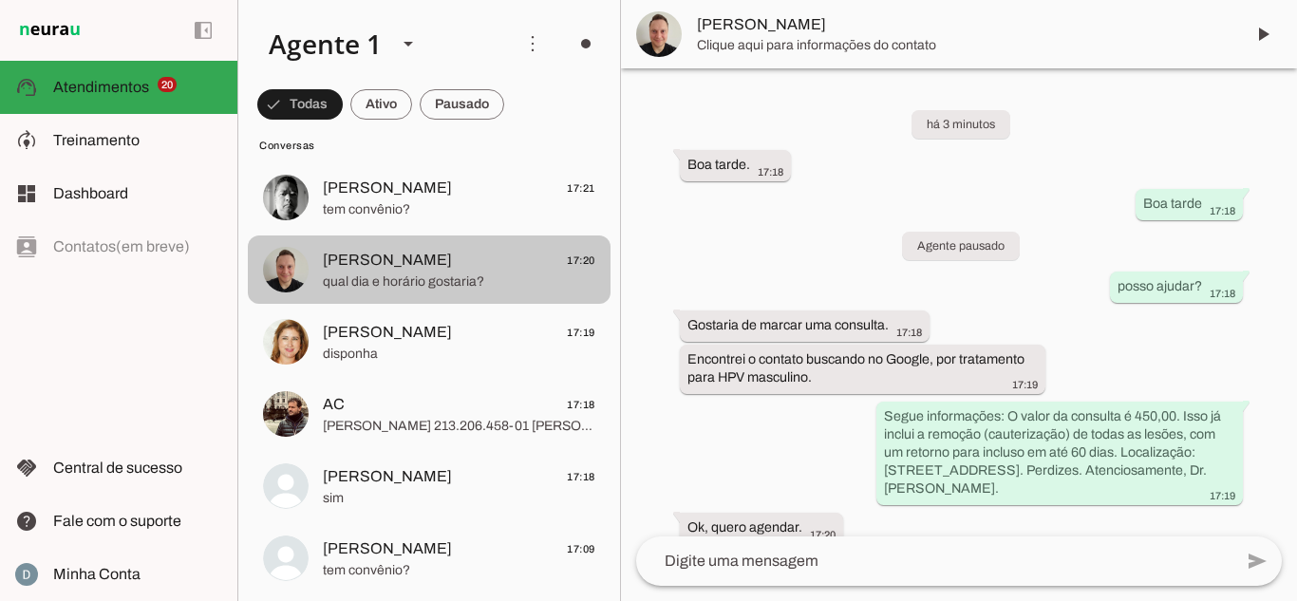
scroll to position [105, 0]
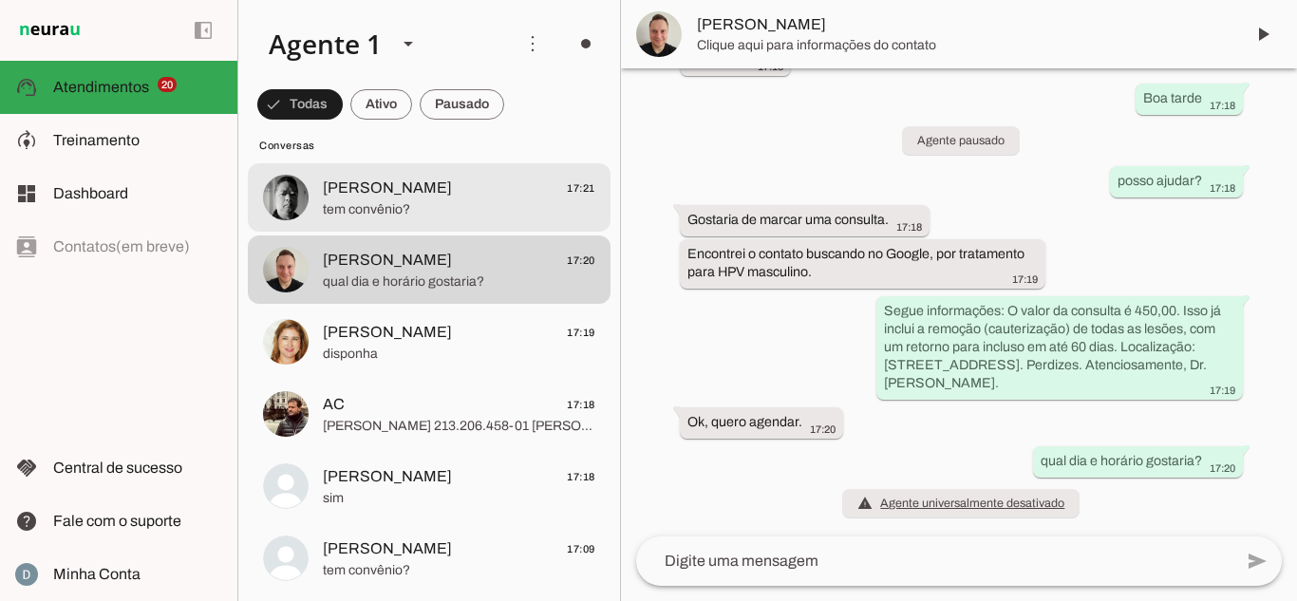
click at [364, 196] on span "[PERSON_NAME]" at bounding box center [387, 188] width 129 height 23
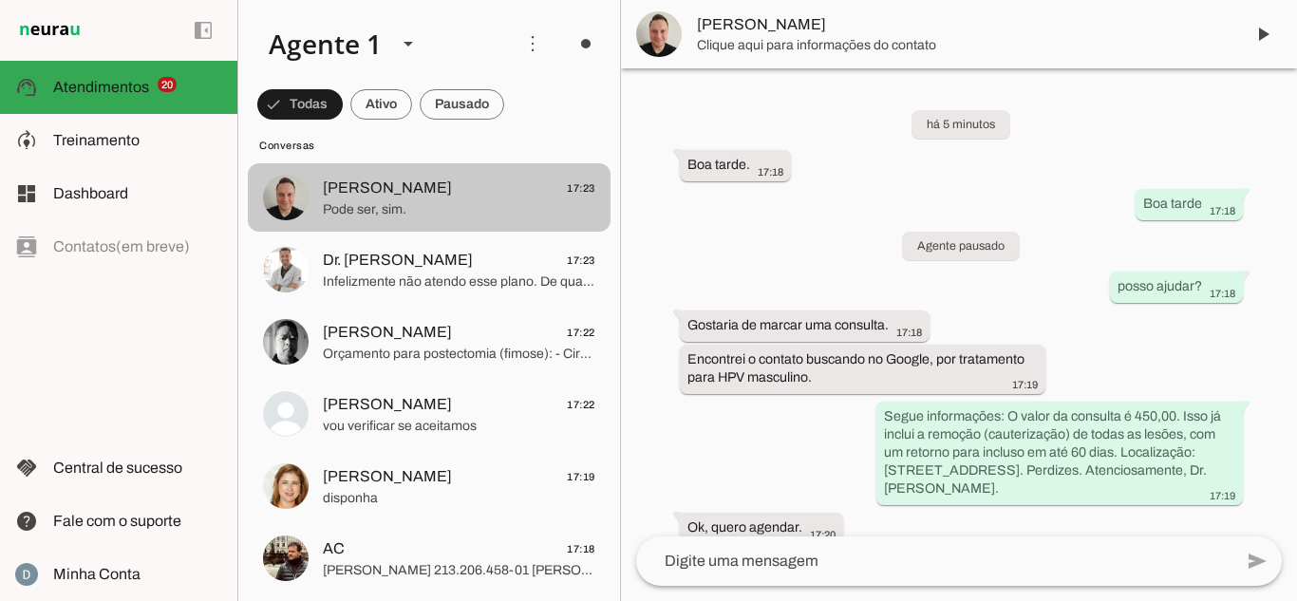
scroll to position [343, 0]
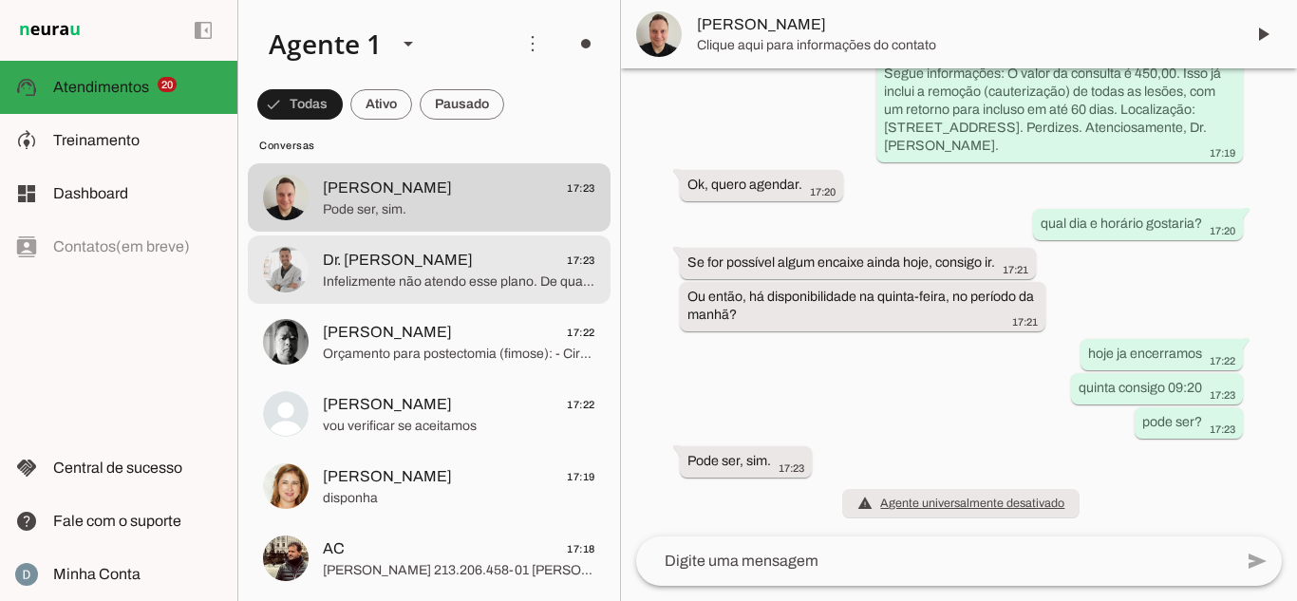
click at [411, 283] on span "Infelizmente não atendo esse plano. De qualquer forma, caso tenha interesse em …" at bounding box center [459, 281] width 272 height 19
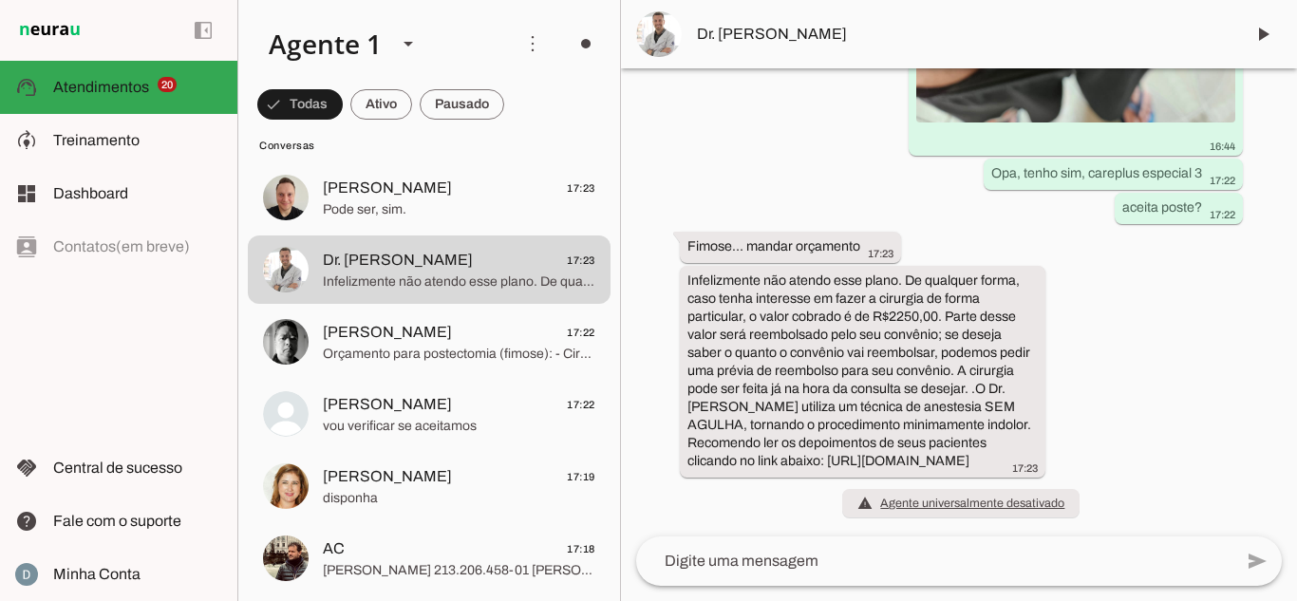
scroll to position [56639, 0]
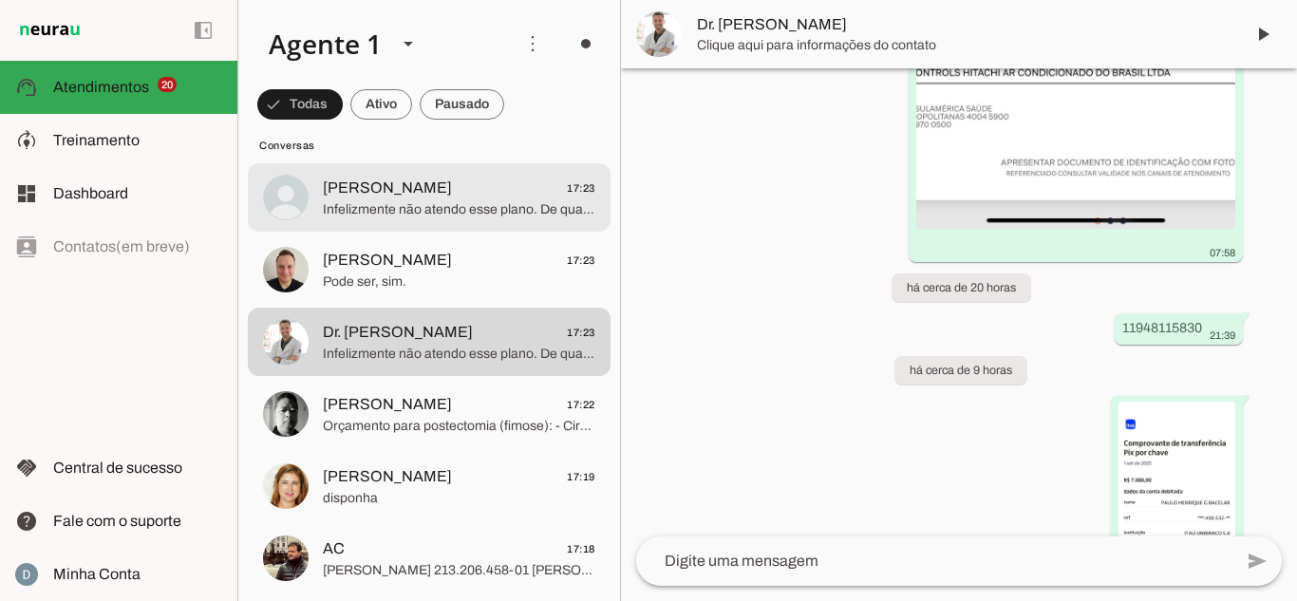
click at [363, 202] on span "Infelizmente não atendo esse plano. De qualquer forma, se desejar fazer particu…" at bounding box center [459, 209] width 272 height 19
